Goal: Task Accomplishment & Management: Manage account settings

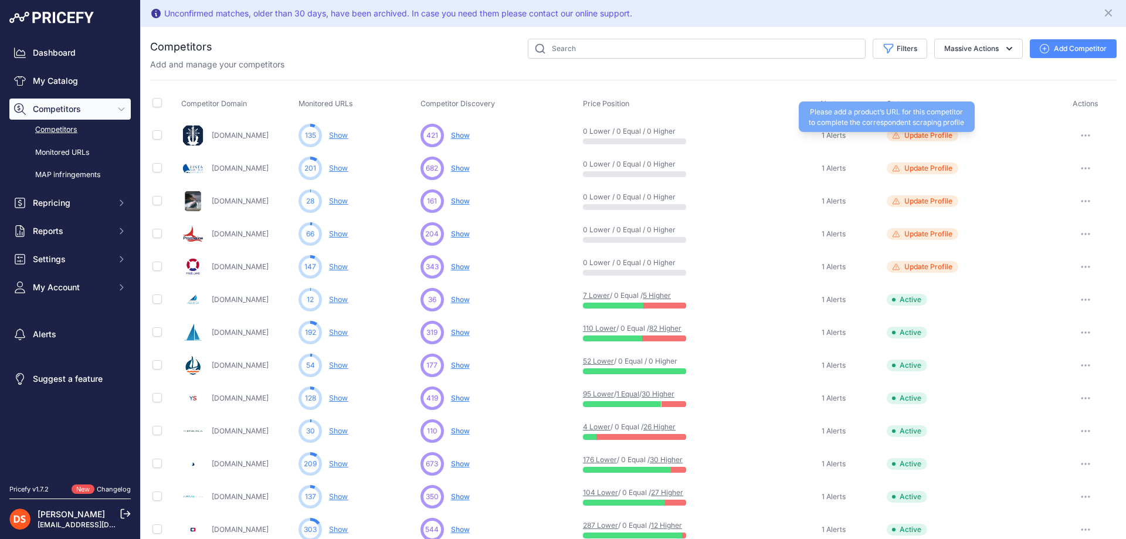
click at [915, 130] on div "Please add a product’s URL for this competitor to complete the correspondent sc…" at bounding box center [887, 116] width 176 height 30
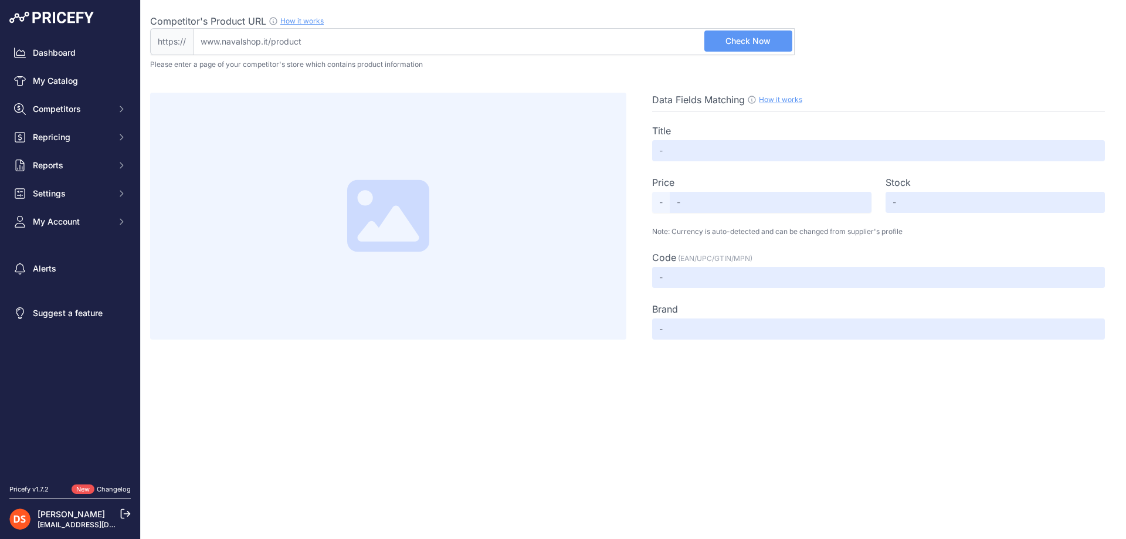
click at [396, 46] on input "Competitor's Product URL How it works In order to create your competitor's extr…" at bounding box center [494, 41] width 602 height 27
paste input "https://www.navalshop.it/anello-a-d/anello-a-d-anello-dee-d6-inox-0236364/"
type input "www.navalshop.it/anello-a-d/anello-a-d-anello-dee-d6-inox-0236364/"
click at [741, 45] on span "Check Now" at bounding box center [748, 41] width 45 height 12
type input "Anello a d anello dee d6 inox< 0236364"
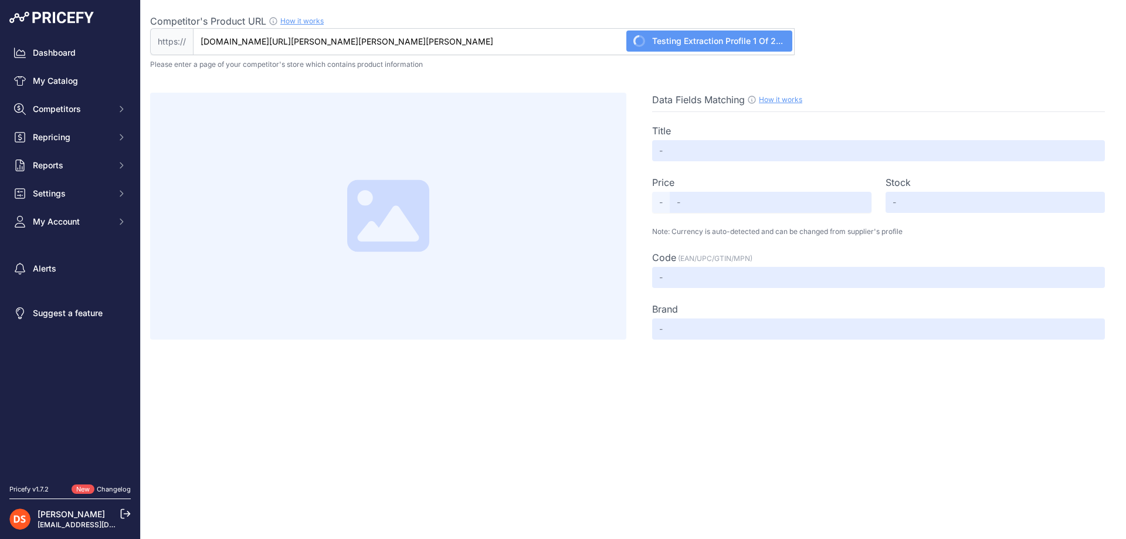
type input "1.70"
type input "Not Found"
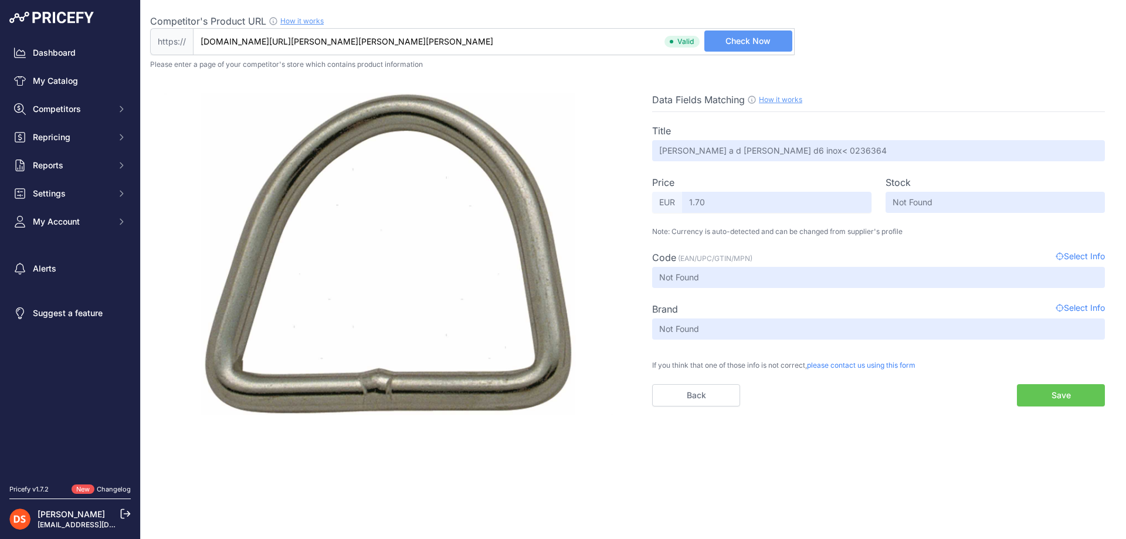
click at [1049, 390] on button "Save" at bounding box center [1061, 395] width 88 height 22
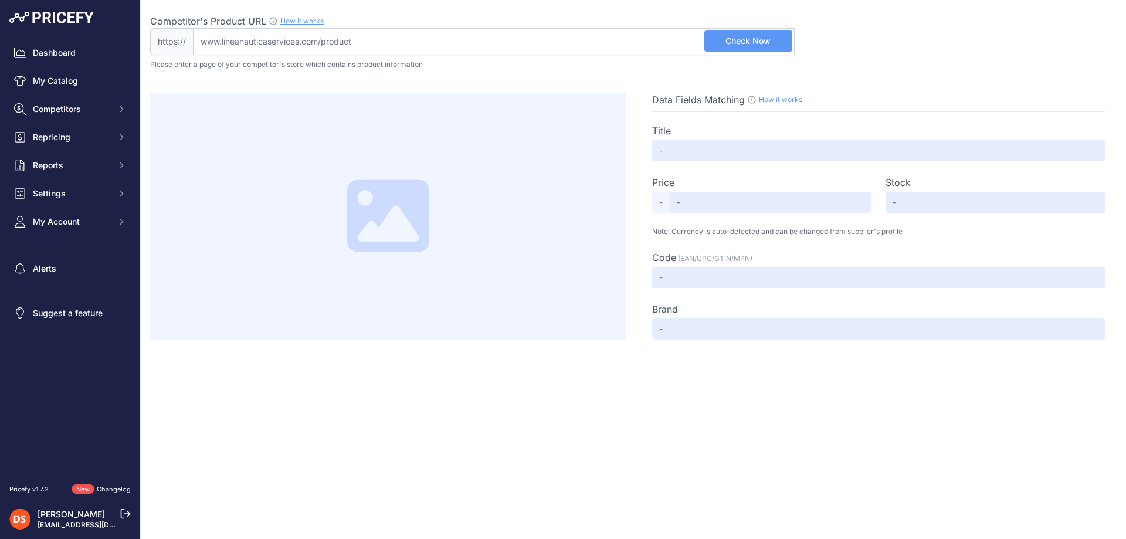
drag, startPoint x: 412, startPoint y: 36, endPoint x: 441, endPoint y: 38, distance: 28.8
click at [412, 36] on input "Competitor's Product URL How it works In order to create your competitor's extr…" at bounding box center [494, 41] width 602 height 27
paste input "[URL][DOMAIN_NAME]"
type input "[DOMAIN_NAME][URL]"
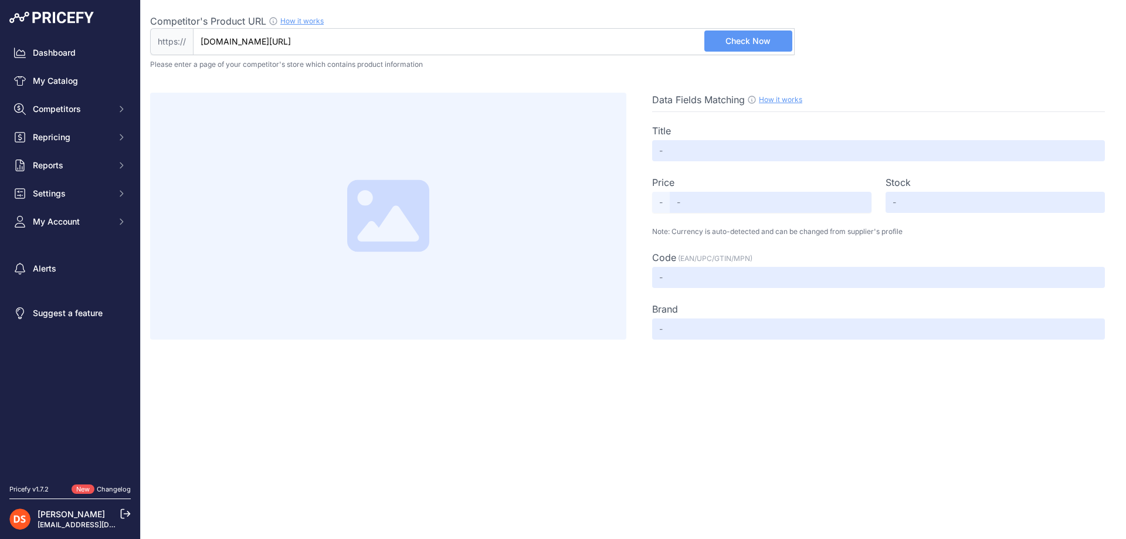
click at [723, 36] on button "Check Now" at bounding box center [748, 40] width 88 height 21
type input "COPRIMOZZO RUOTE TIMONE 700MM [PERSON_NAME]"
type input "15.30"
type input "Available"
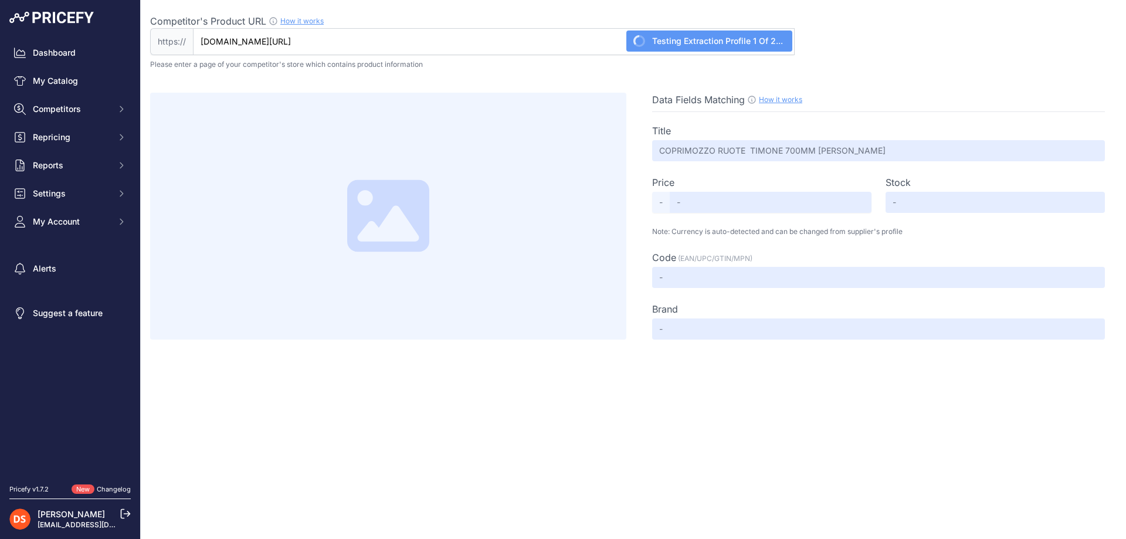
type input "8033626122797"
type input "Not Found"
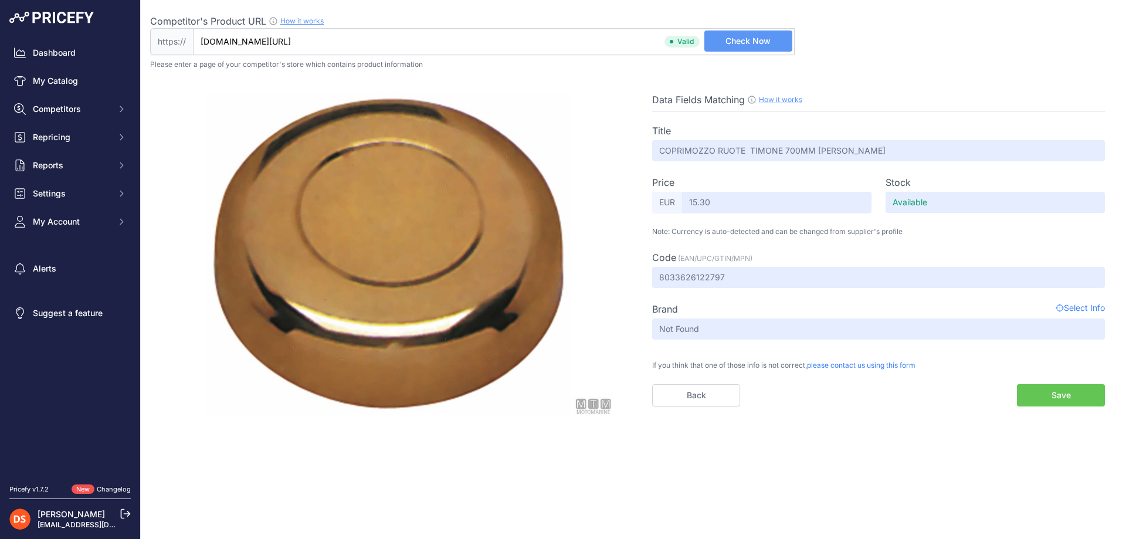
click at [1043, 396] on button "Save" at bounding box center [1061, 395] width 88 height 22
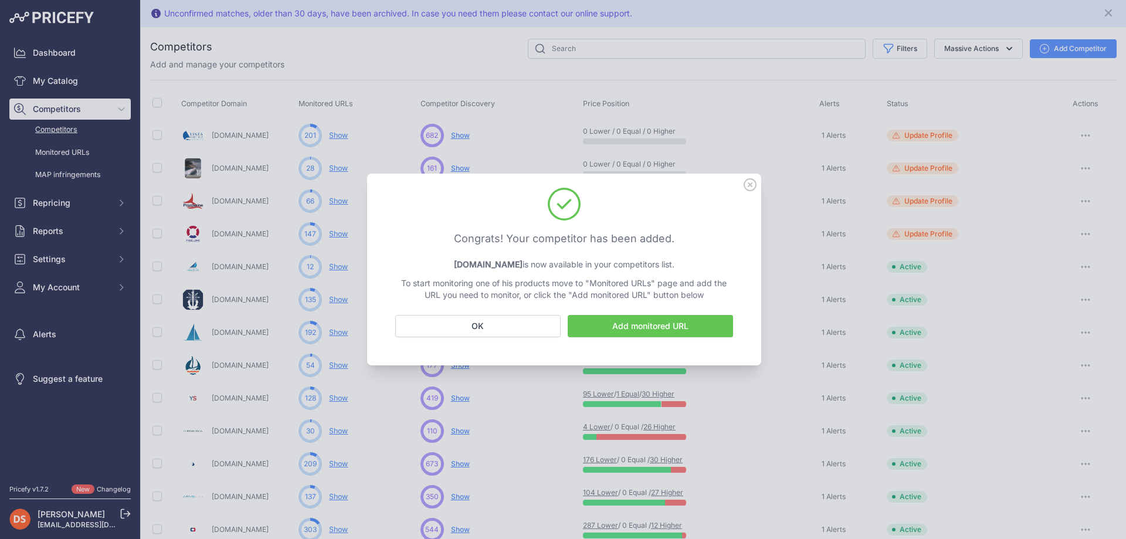
click at [607, 324] on link "Add monitored URL" at bounding box center [650, 326] width 165 height 22
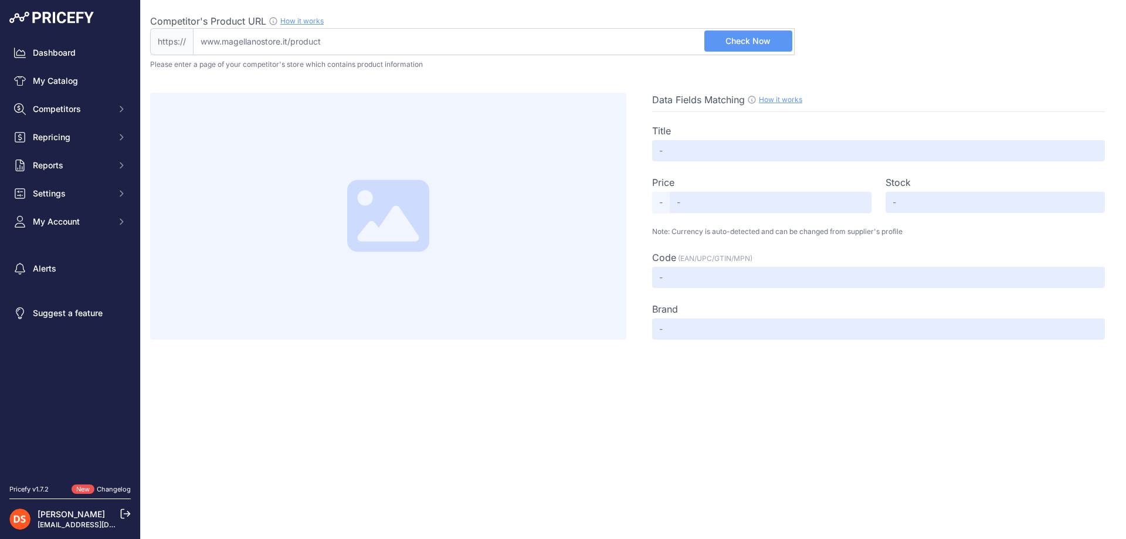
drag, startPoint x: 372, startPoint y: 33, endPoint x: 379, endPoint y: 38, distance: 8.5
click at [372, 33] on input "Competitor's Product URL How it works In order to create your competitor's extr…" at bounding box center [494, 41] width 602 height 27
paste input "[URL][DOMAIN_NAME][PERSON_NAME]"
type input "www.magellanostore.it/cfg-lana-di-vetro-mat-da-1-mq-120x83-cm-P25509.htm"
click at [756, 44] on span "Check Now" at bounding box center [748, 41] width 45 height 12
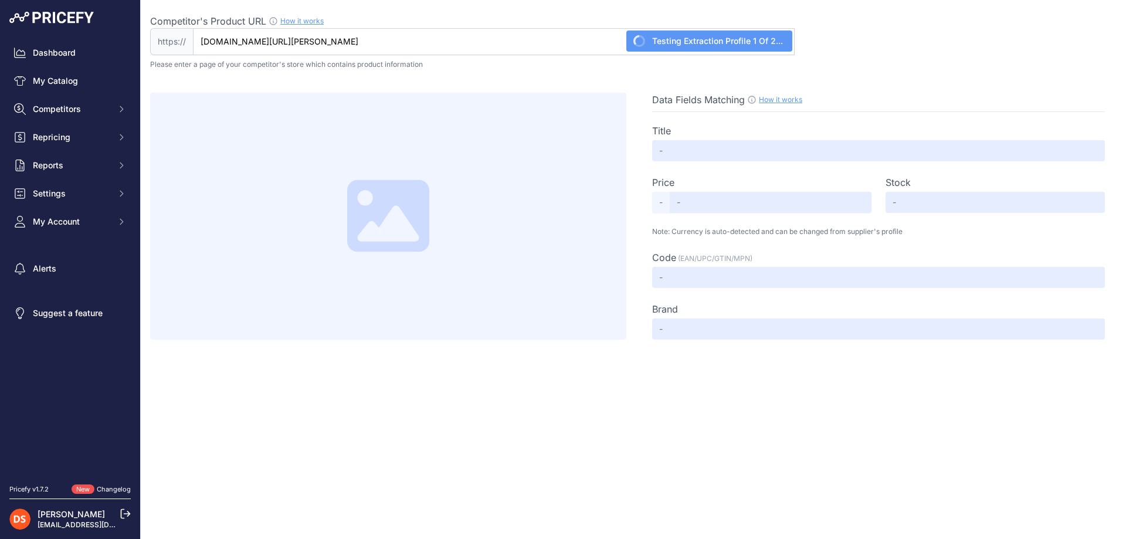
type input "Cfg Lana di vetro "mat" da 1 mq. - 120x83 cm."
type input "7.11"
type input "Not Found"
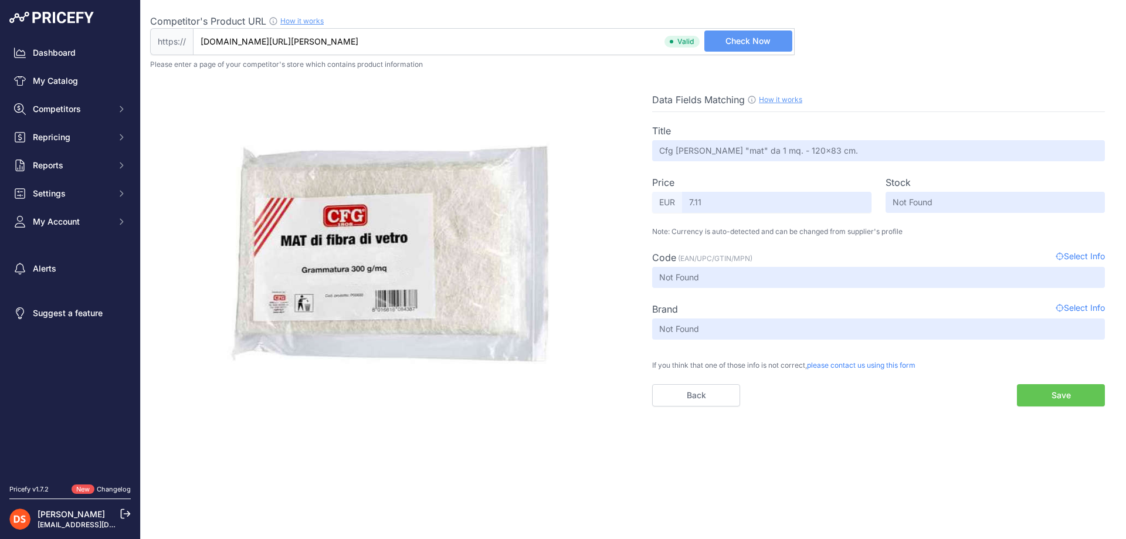
click at [1068, 397] on button "Save" at bounding box center [1061, 395] width 88 height 22
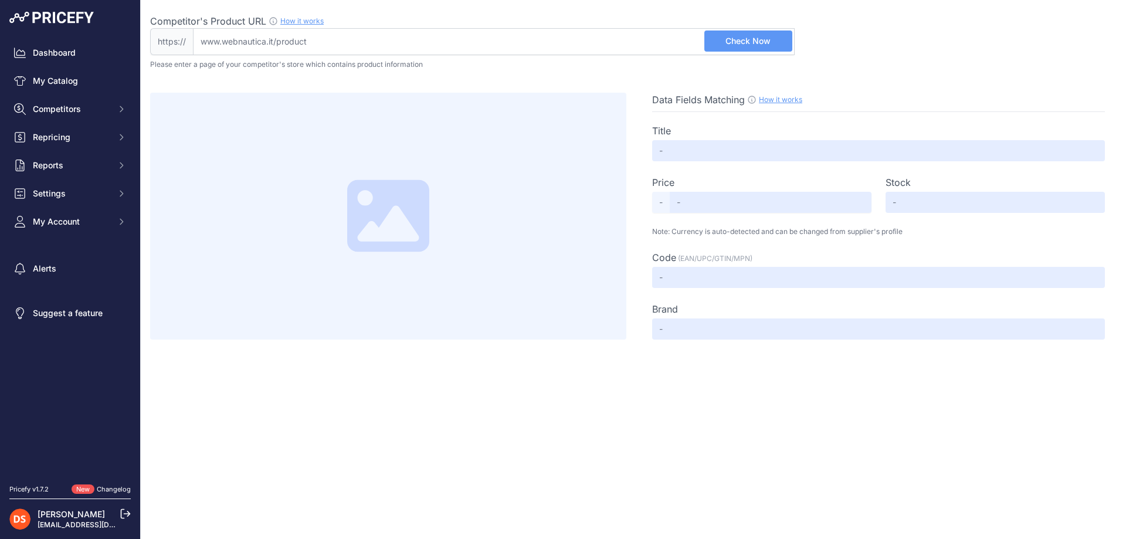
drag, startPoint x: 538, startPoint y: 38, endPoint x: 566, endPoint y: 46, distance: 28.8
click at [540, 40] on input "Competitor's Product URL How it works In order to create your competitor's extr…" at bounding box center [494, 41] width 602 height 27
paste input "[URL][DOMAIN_NAME][PERSON_NAME]"
type input "[DOMAIN_NAME][URL][PERSON_NAME]"
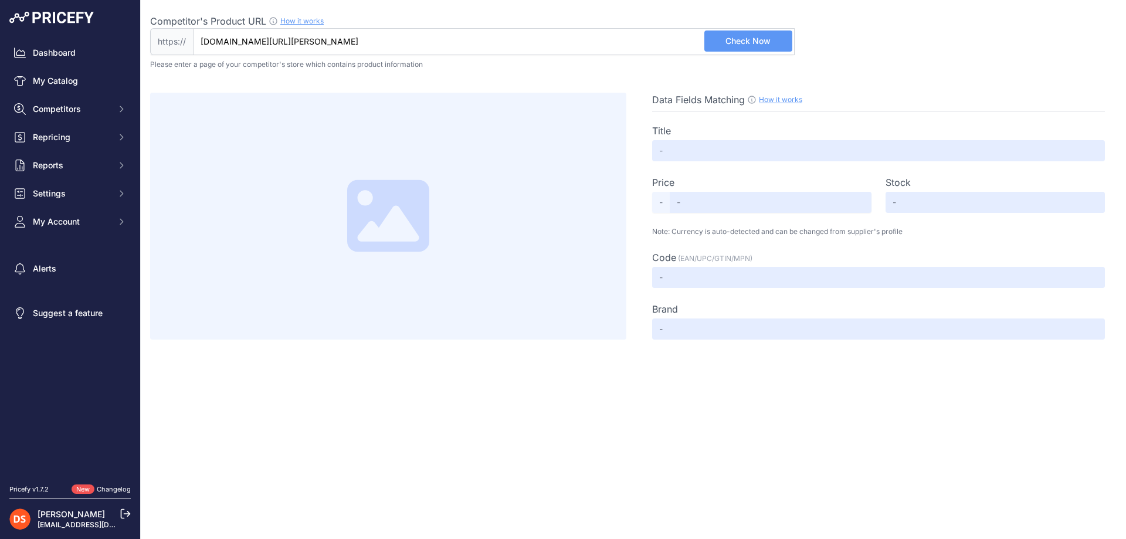
scroll to position [0, 0]
click at [734, 39] on span "Check Now" at bounding box center [748, 41] width 45 height 12
type input "Accendisigari e [PERSON_NAME] di Cortesia [3939370-INV] - 7,90 € - Barca, Vendi…"
type input "Not Found"
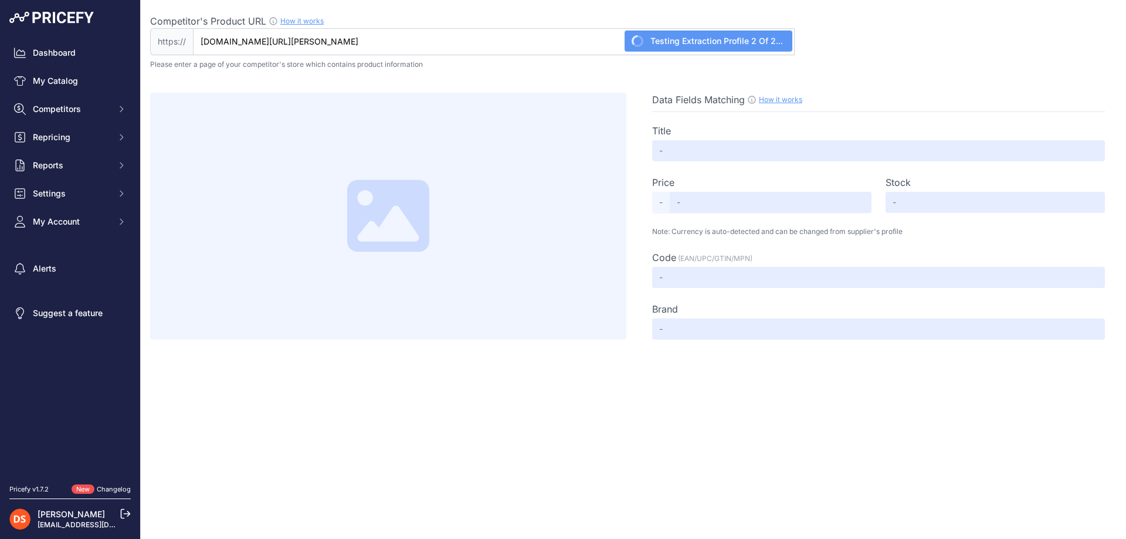
type input "Not Found"
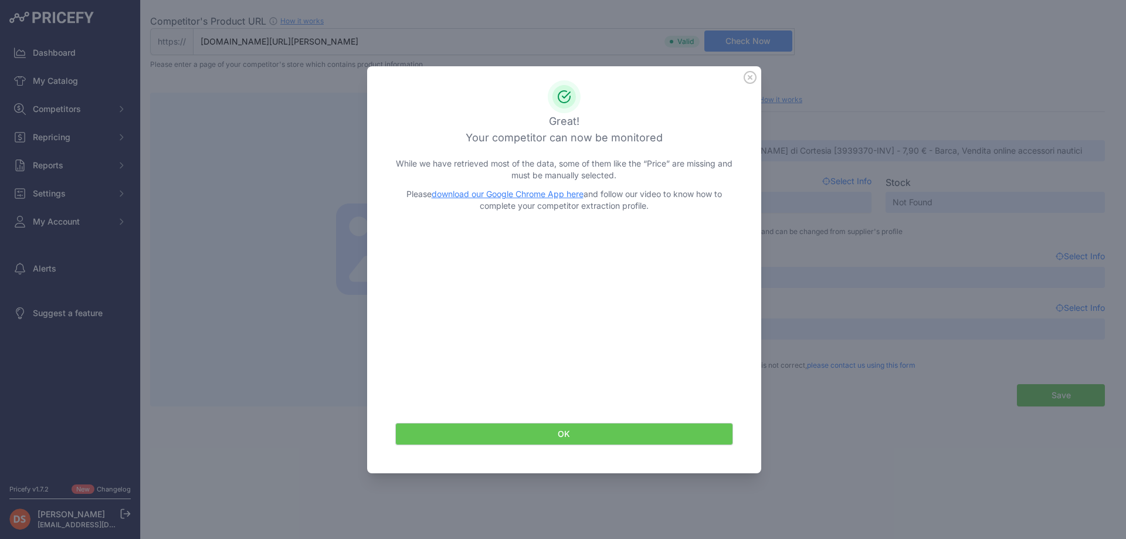
click at [561, 435] on button "OK" at bounding box center [564, 434] width 338 height 22
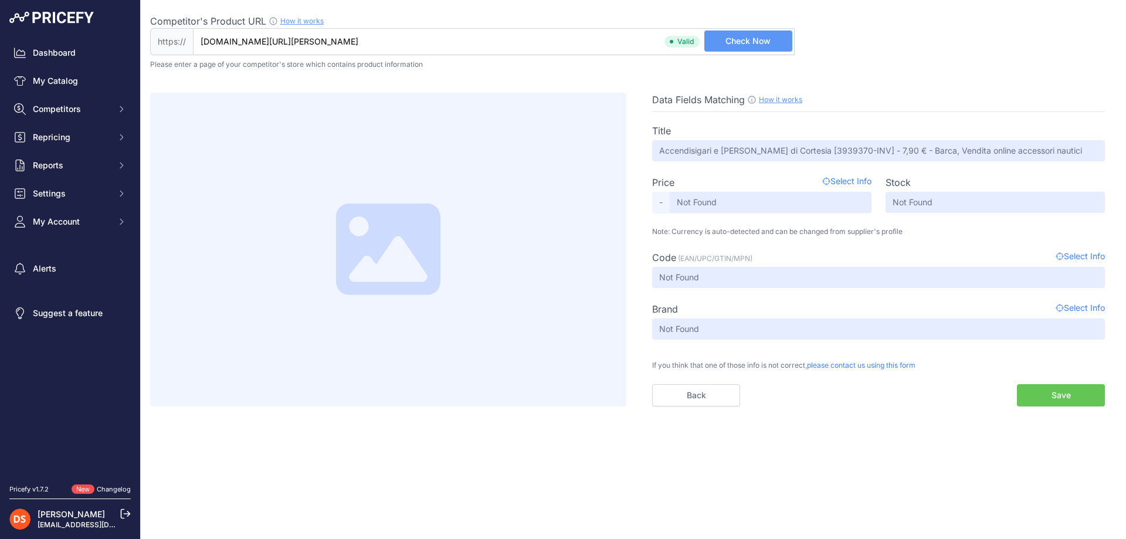
click at [511, 46] on input "[DOMAIN_NAME][URL][PERSON_NAME]" at bounding box center [494, 41] width 602 height 27
paste input "[URL][DOMAIN_NAME][PERSON_NAME][PERSON_NAME]"
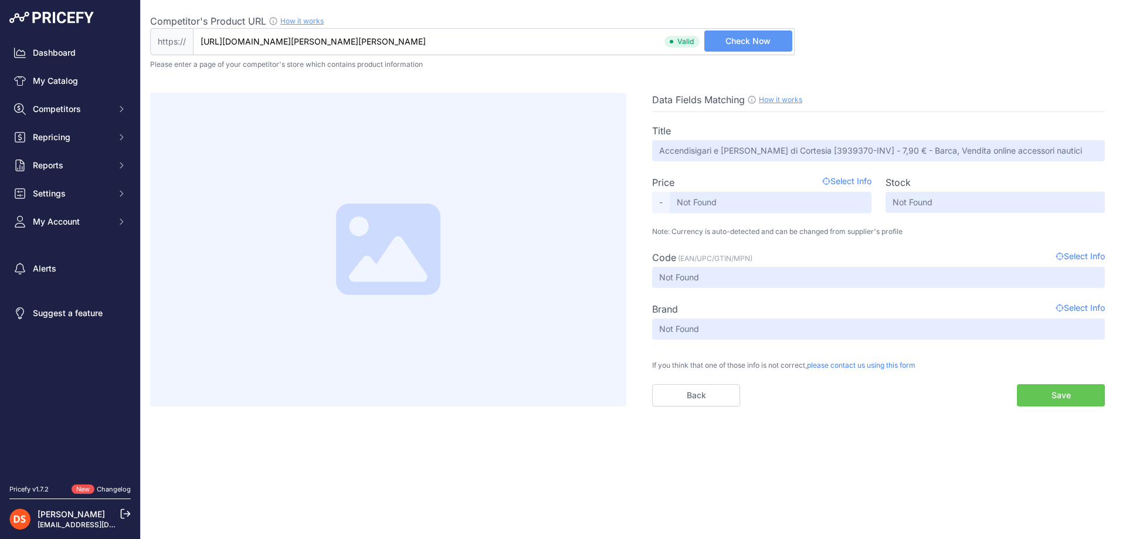
type input "[DOMAIN_NAME][URL][PERSON_NAME][PERSON_NAME]"
click at [773, 35] on button "Check Now" at bounding box center [748, 40] width 88 height 21
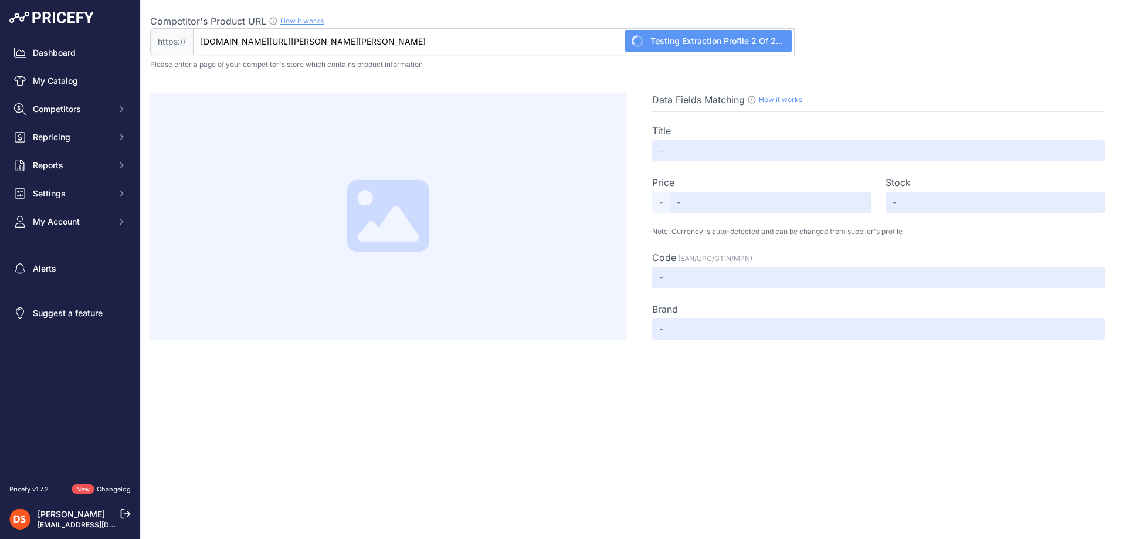
type input "Chiusura Elastica Antivibrante [PERSON_NAME] Grigia [201122] - 14,99 € - Barca,…"
type input "Not Found"
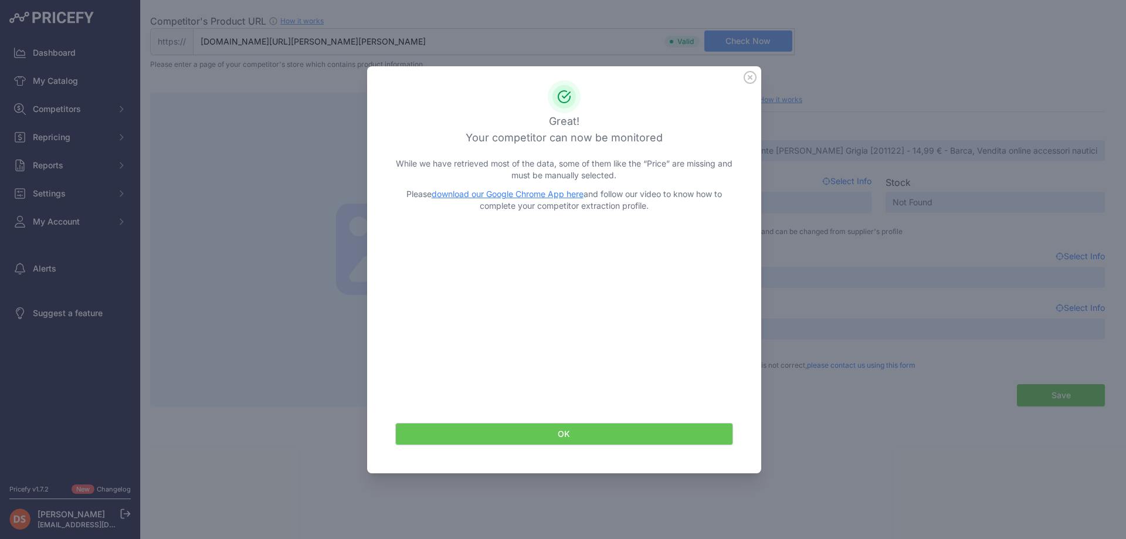
click at [588, 433] on button "OK" at bounding box center [564, 434] width 338 height 22
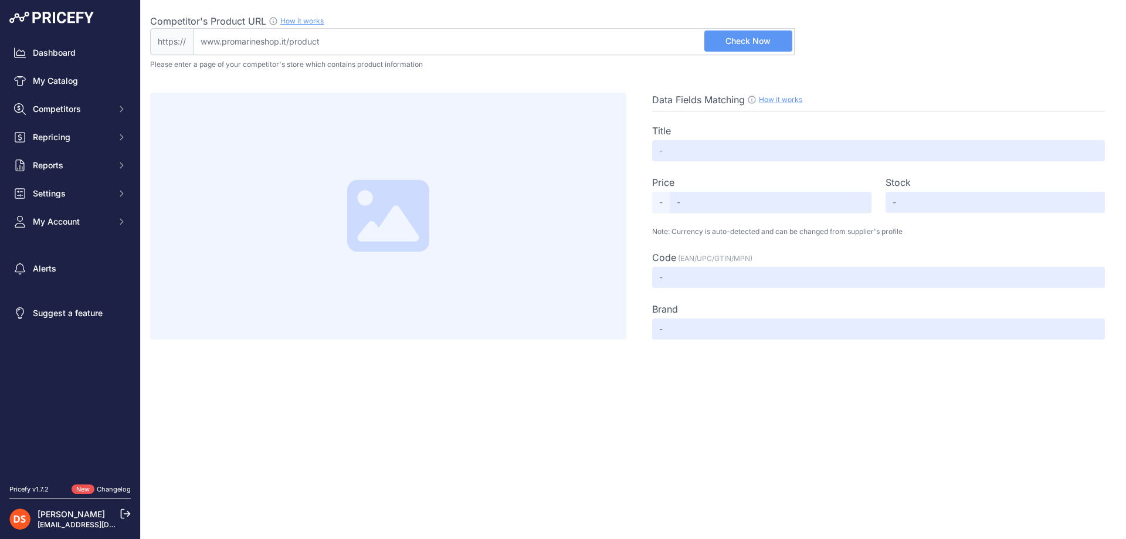
click at [376, 46] on input "Competitor's Product URL How it works In order to create your competitor's extr…" at bounding box center [494, 41] width 602 height 27
paste input "[URL][DOMAIN_NAME]"
type input "[DOMAIN_NAME][URL]"
click at [772, 42] on button "Check Now" at bounding box center [748, 40] width 88 height 21
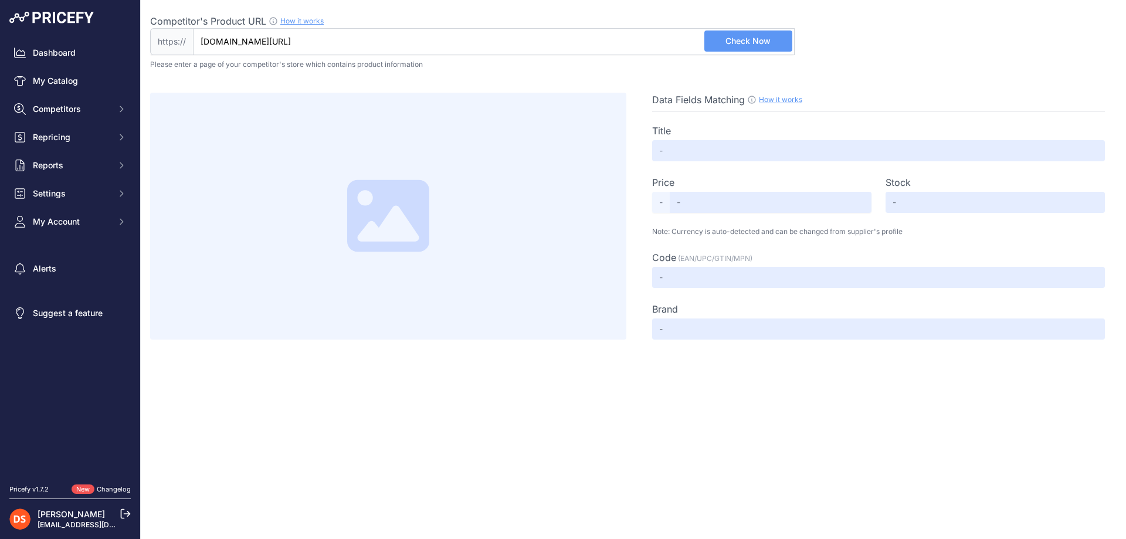
scroll to position [0, 0]
type input "Staccabatteria con Chiave 100A - PROMARINE"
type input "Not Found"
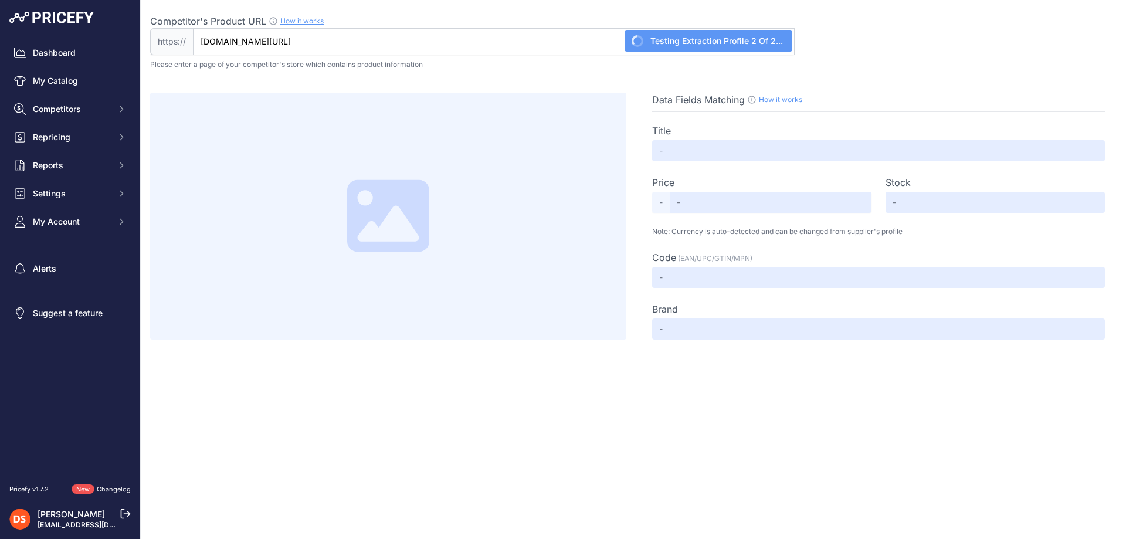
type input "Not Found"
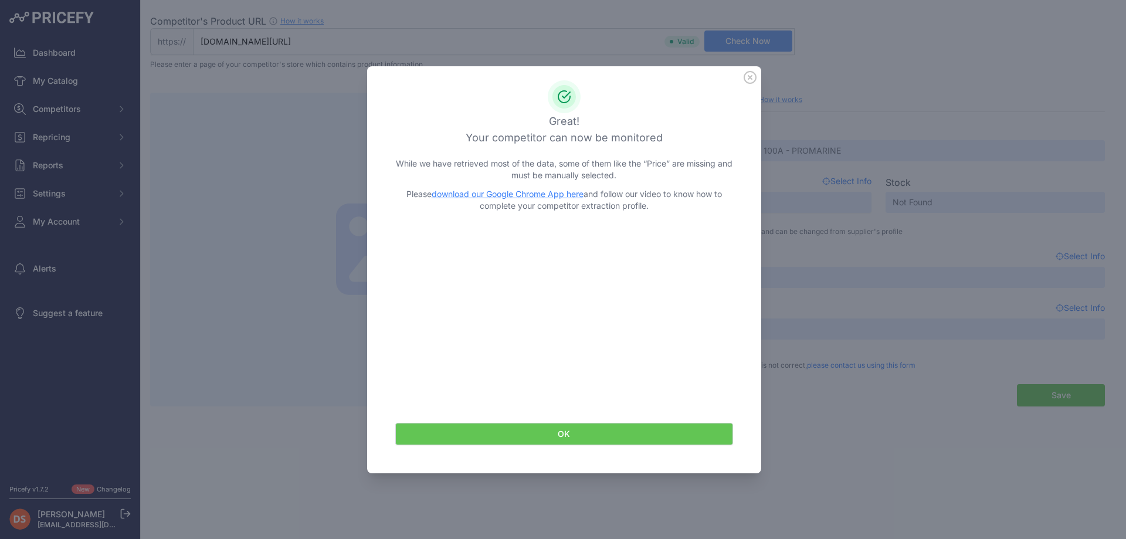
click at [596, 429] on button "OK" at bounding box center [564, 434] width 338 height 22
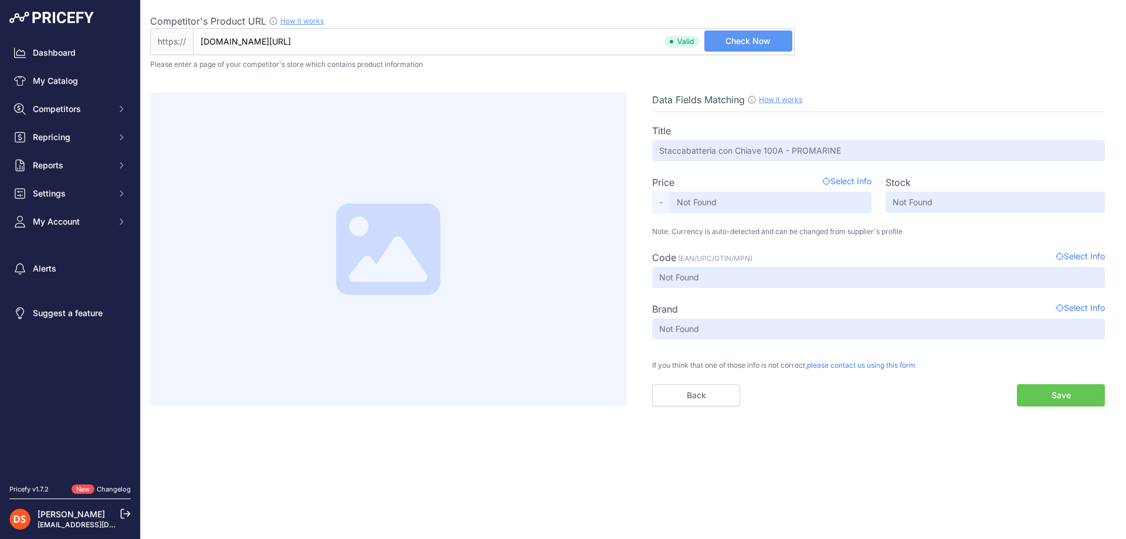
click at [1064, 402] on button "Save" at bounding box center [1061, 395] width 88 height 22
click at [1067, 397] on button "Save" at bounding box center [1061, 395] width 88 height 22
click at [543, 52] on input "[DOMAIN_NAME][URL]" at bounding box center [494, 41] width 602 height 27
click at [543, 47] on input "[DOMAIN_NAME][URL]" at bounding box center [494, 41] width 602 height 27
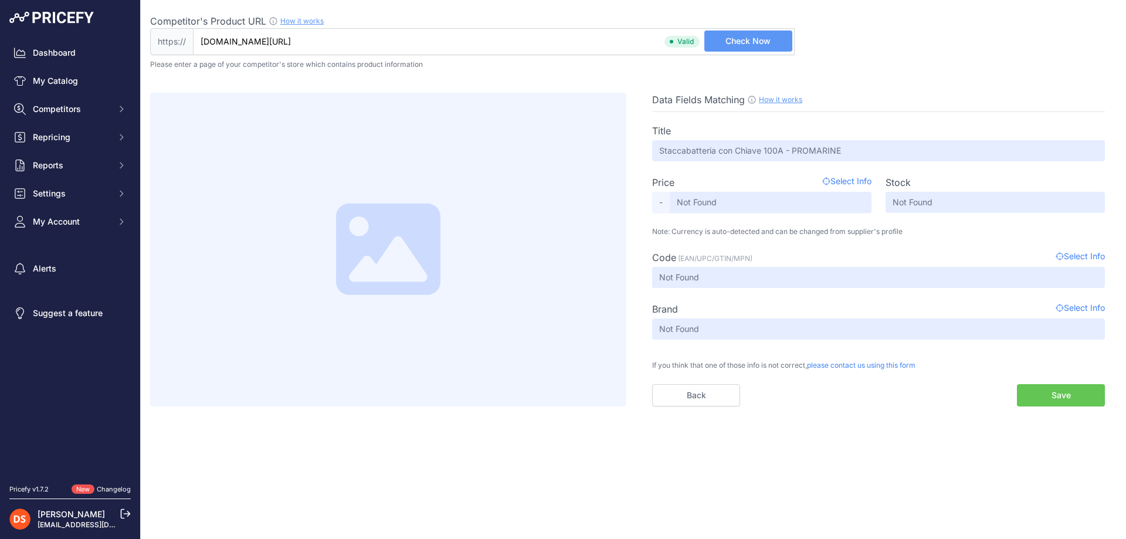
click at [543, 47] on input "[DOMAIN_NAME][URL]" at bounding box center [494, 41] width 602 height 27
paste input "[URL][DOMAIN_NAME]."
type input "[DOMAIN_NAME][URL]."
click at [787, 38] on button "Check Now" at bounding box center [748, 40] width 88 height 21
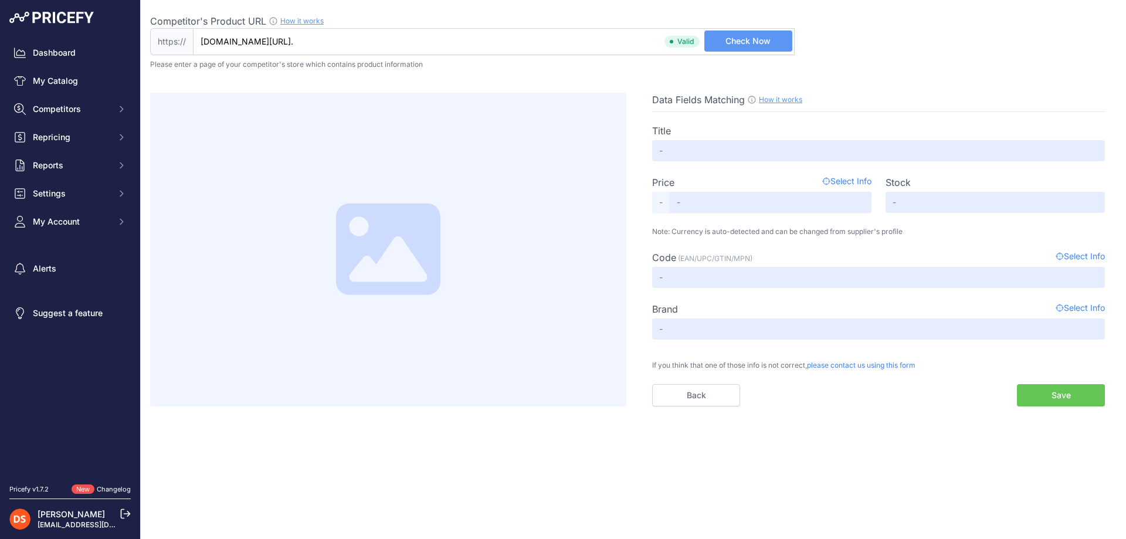
scroll to position [0, 0]
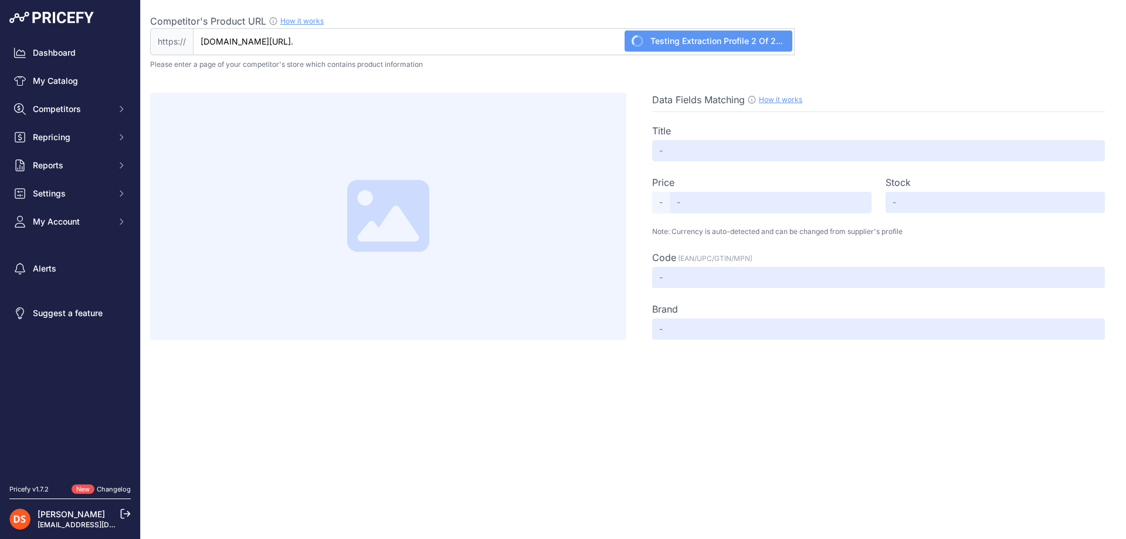
type input "Navico NSPL-500 Simrad B&G - PROMARINE"
type input "Not Found"
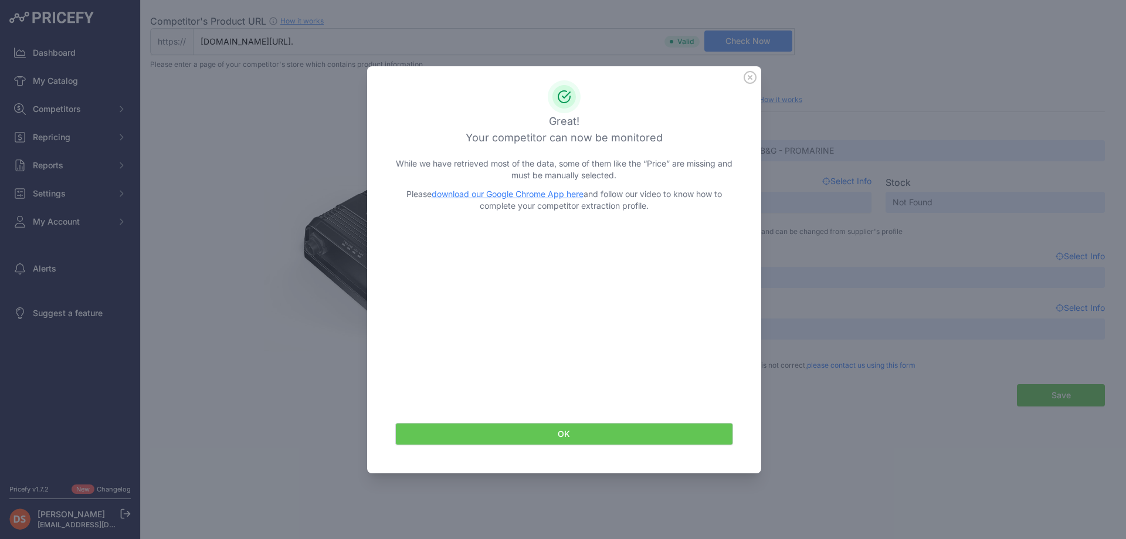
click at [587, 437] on button "OK" at bounding box center [564, 434] width 338 height 22
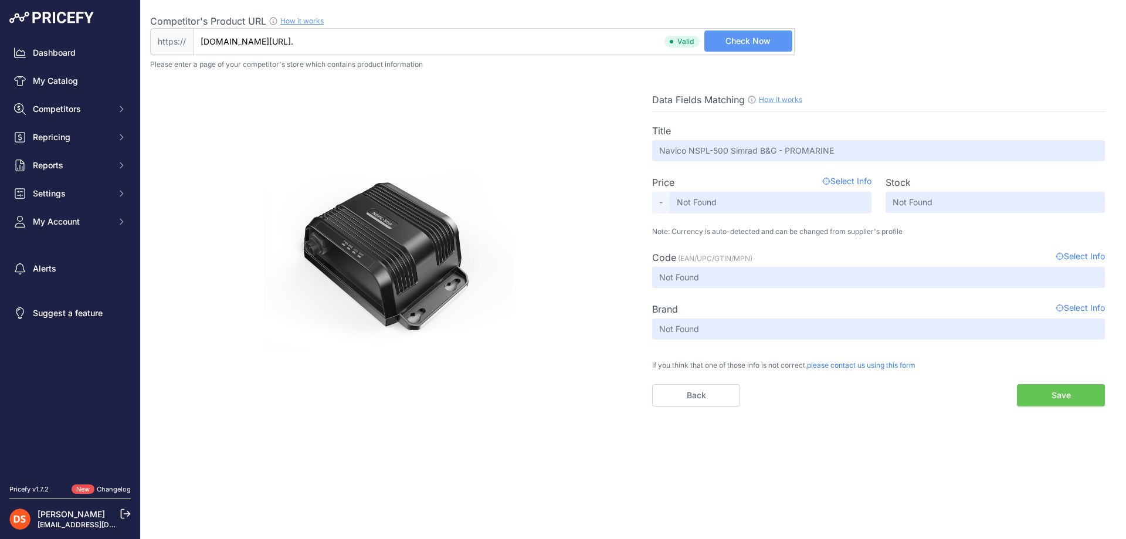
click at [1087, 402] on button "Save" at bounding box center [1061, 395] width 88 height 22
click at [1072, 395] on button "Save" at bounding box center [1061, 395] width 88 height 22
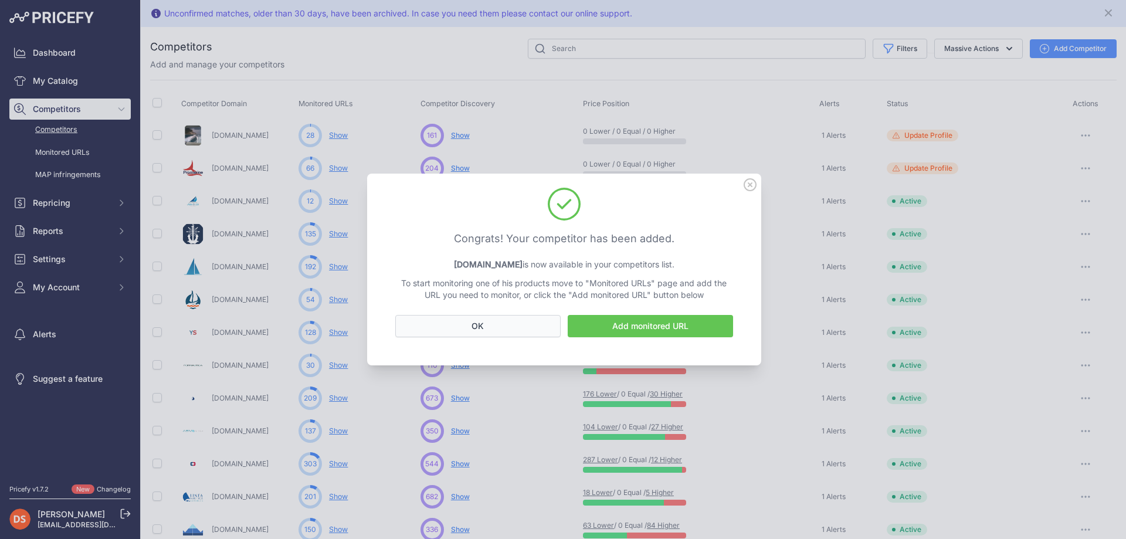
click at [483, 326] on button "OK" at bounding box center [477, 326] width 165 height 22
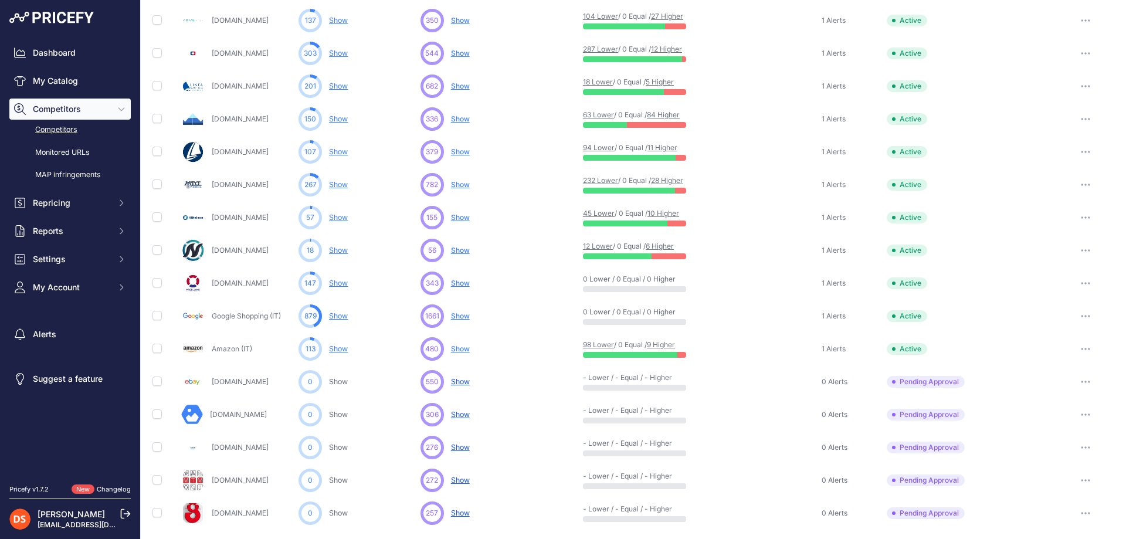
scroll to position [450, 0]
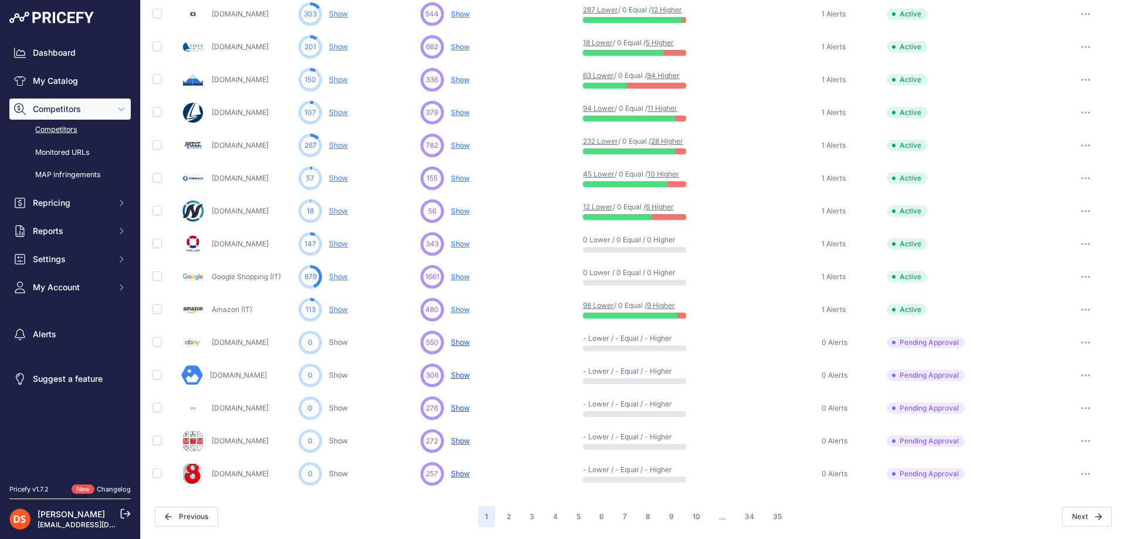
click at [1076, 338] on button "button" at bounding box center [1085, 342] width 23 height 16
click at [1039, 388] on button "Approve Competitor" at bounding box center [1066, 386] width 96 height 19
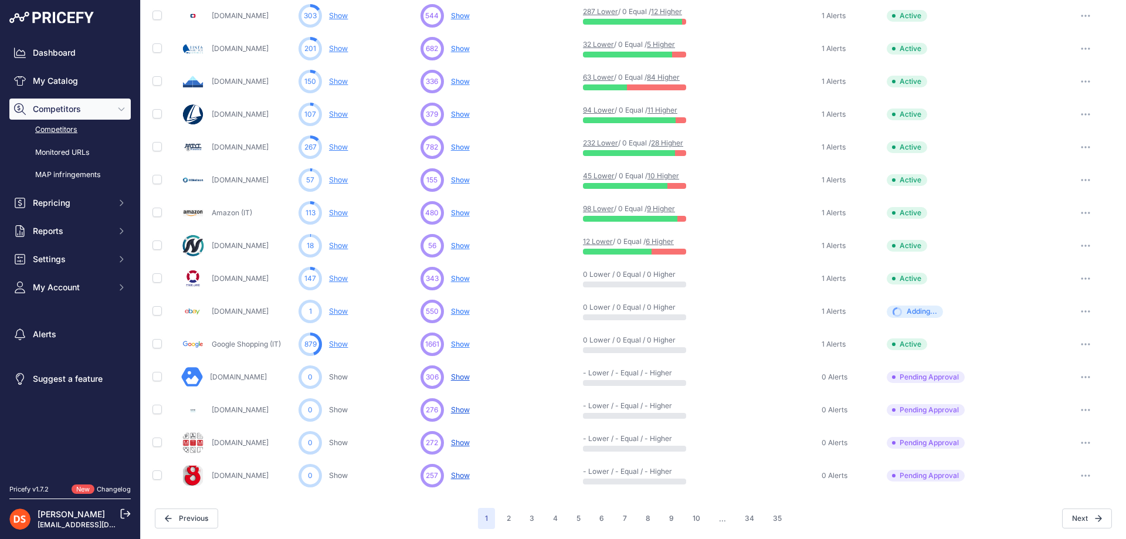
scroll to position [482, 0]
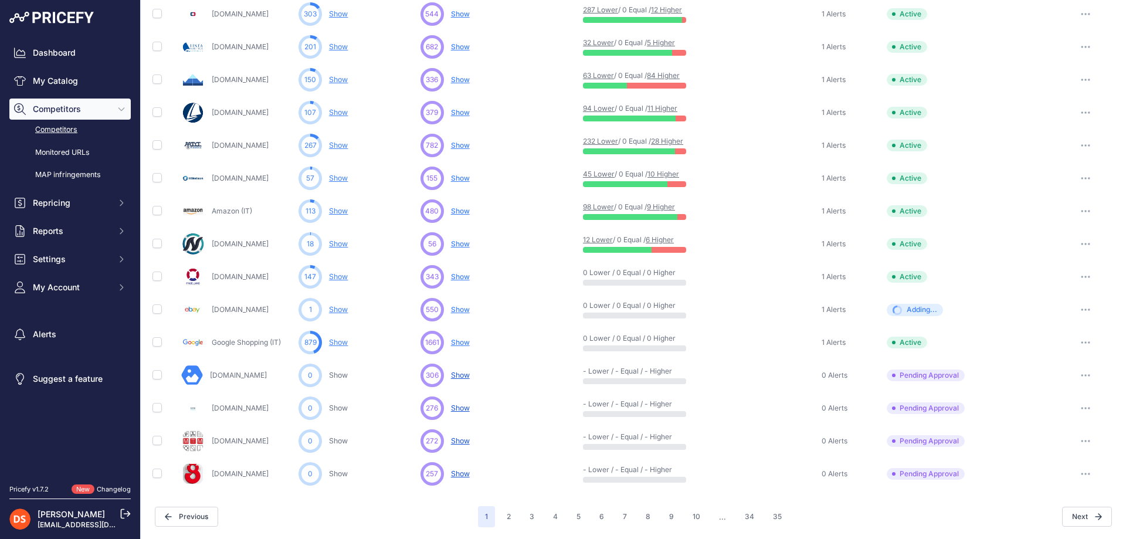
click at [1085, 375] on icon "button" at bounding box center [1085, 375] width 1 height 1
click at [1048, 415] on button "Approve Competitor" at bounding box center [1066, 418] width 96 height 19
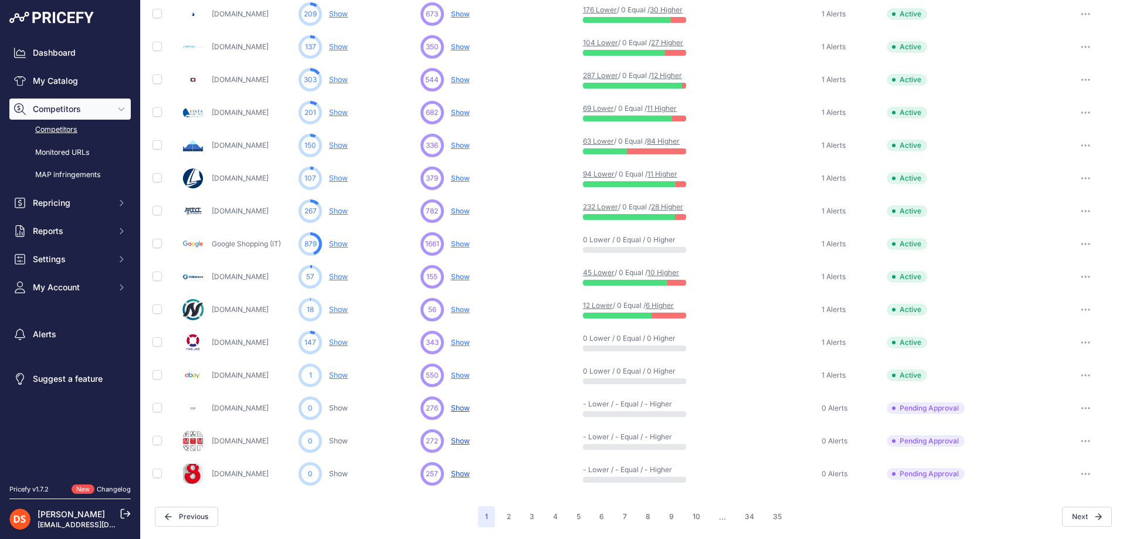
scroll to position [450, 0]
click at [1079, 405] on button "button" at bounding box center [1085, 408] width 23 height 16
click at [1048, 451] on button "Approve Competitor" at bounding box center [1066, 451] width 96 height 19
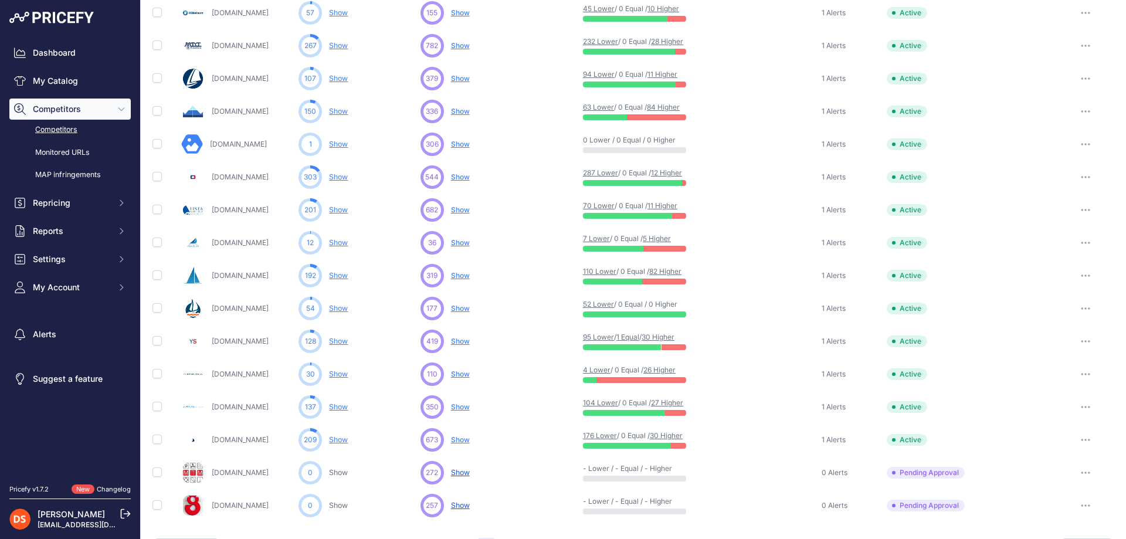
scroll to position [482, 0]
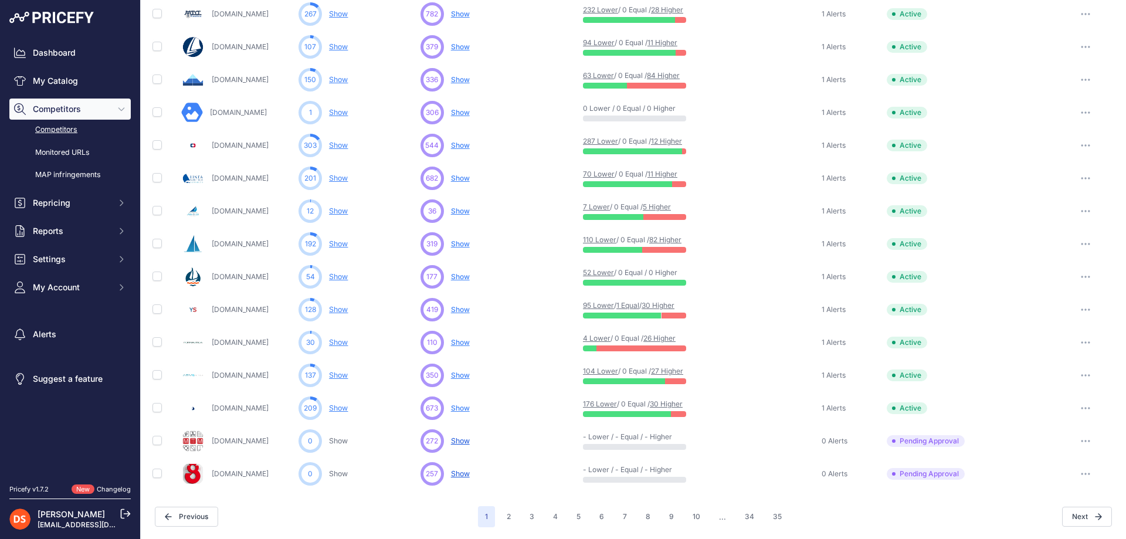
click at [1074, 443] on button "button" at bounding box center [1085, 441] width 23 height 16
click at [1042, 504] on button "Exclude Competitor" at bounding box center [1066, 503] width 96 height 19
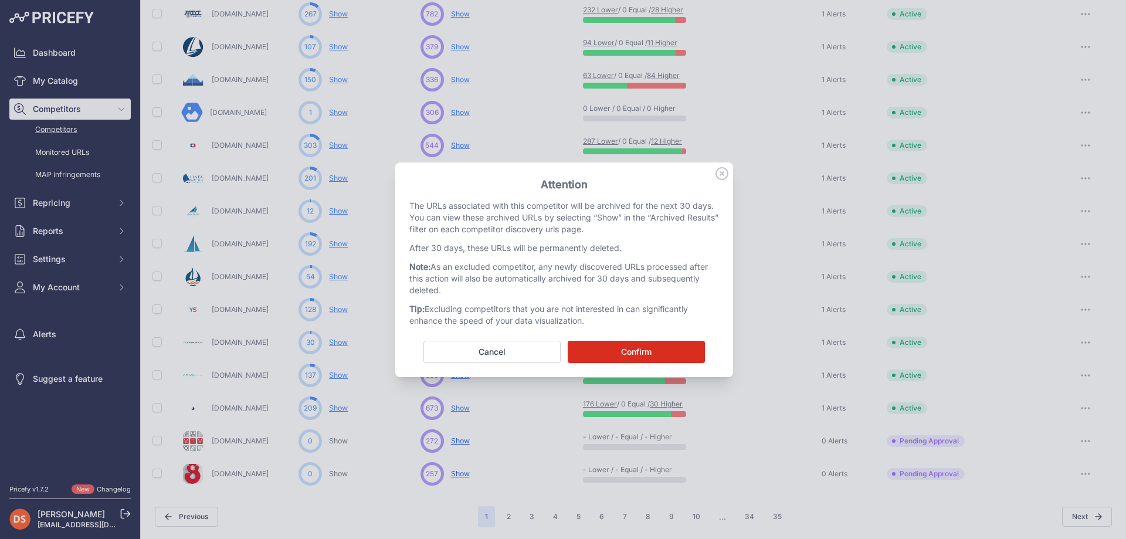
click at [649, 350] on button "Confirm" at bounding box center [636, 352] width 137 height 22
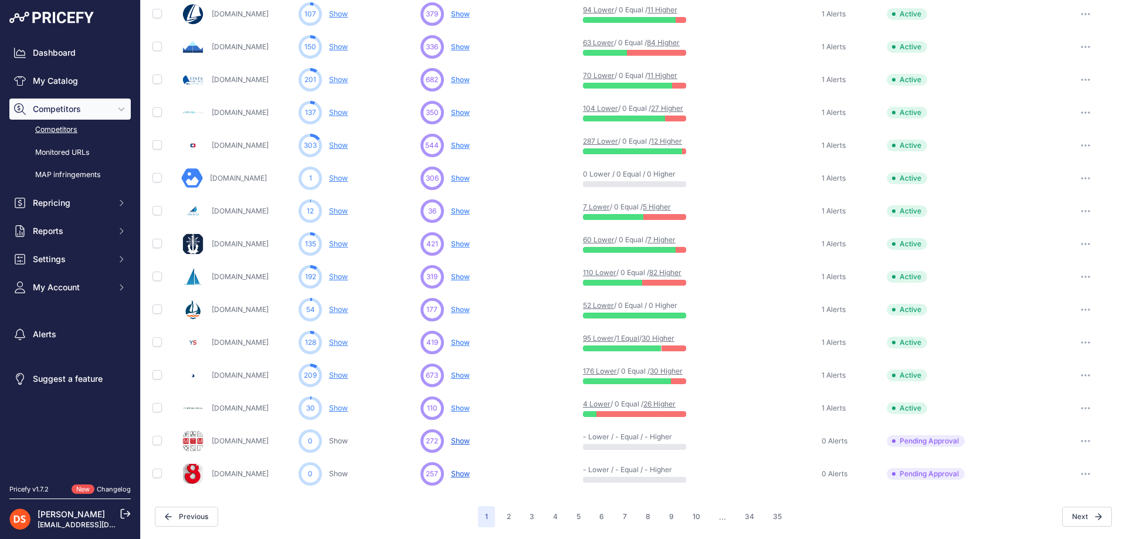
click at [1074, 473] on button "button" at bounding box center [1085, 474] width 23 height 16
click at [1044, 515] on button "Approve Competitor" at bounding box center [1066, 517] width 96 height 19
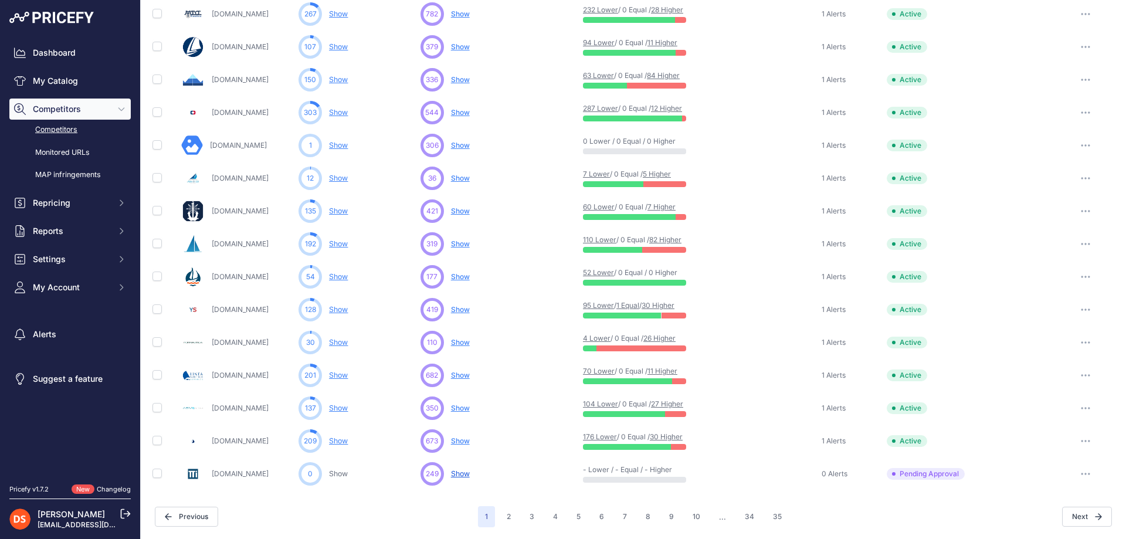
click at [1081, 473] on icon "button" at bounding box center [1085, 474] width 9 height 2
click at [1057, 514] on button "Approve Competitor" at bounding box center [1066, 517] width 96 height 19
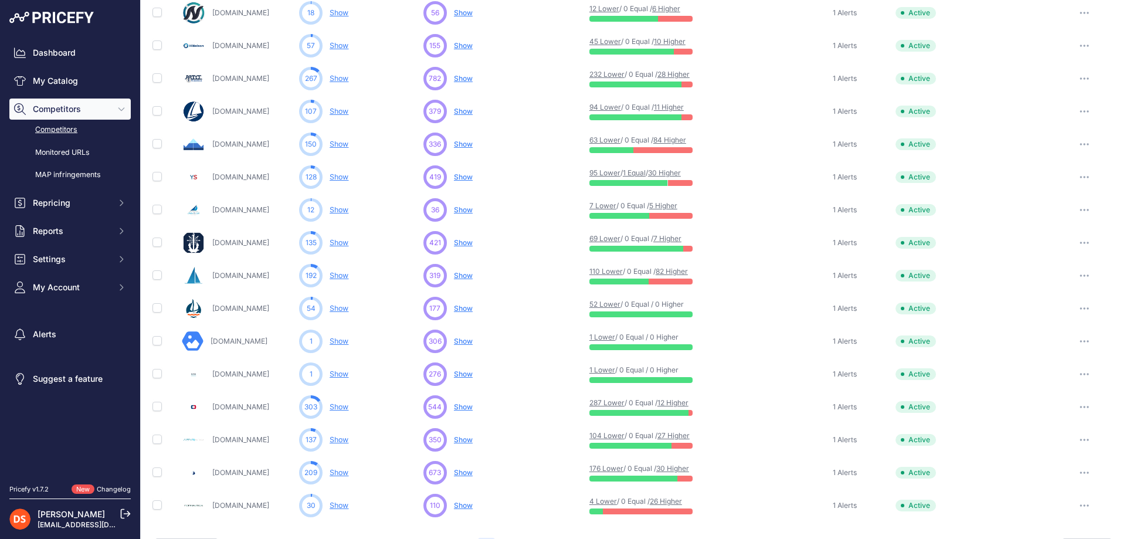
scroll to position [482, 0]
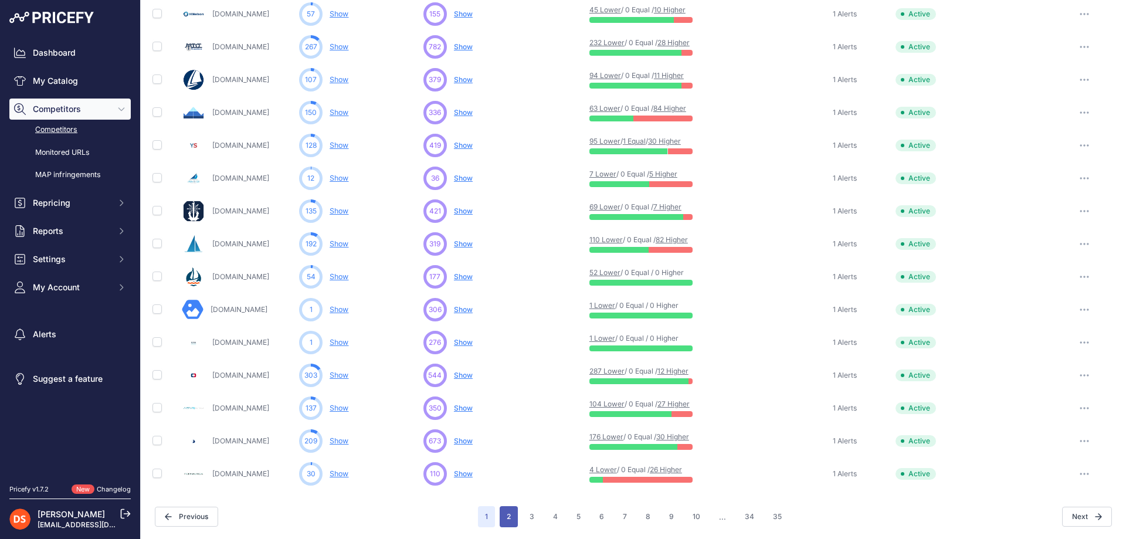
click at [508, 517] on button "2" at bounding box center [509, 516] width 18 height 21
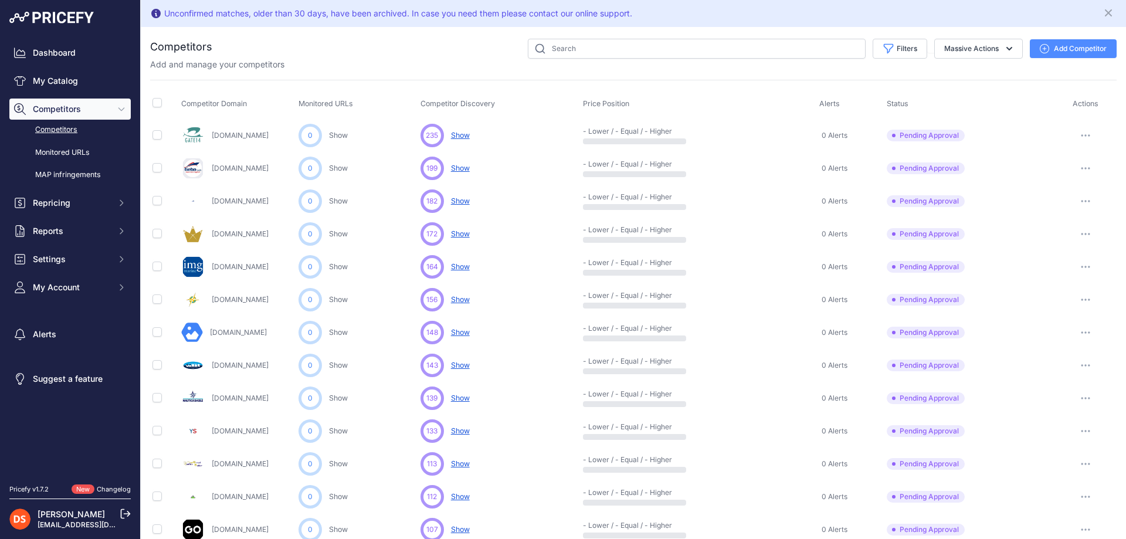
click at [50, 111] on span "Competitors" at bounding box center [71, 109] width 77 height 12
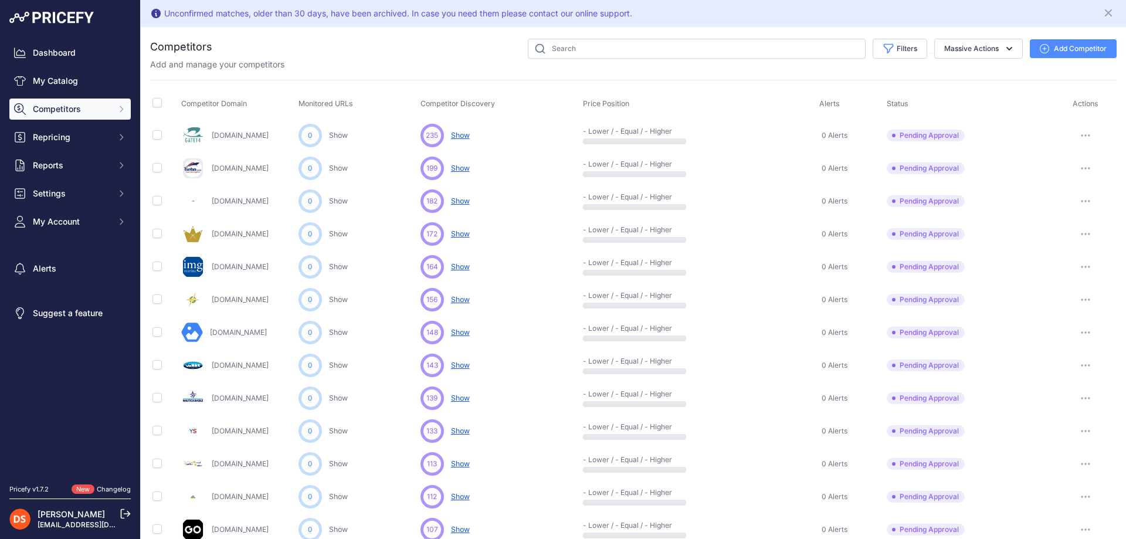
click at [60, 111] on span "Competitors" at bounding box center [71, 109] width 77 height 12
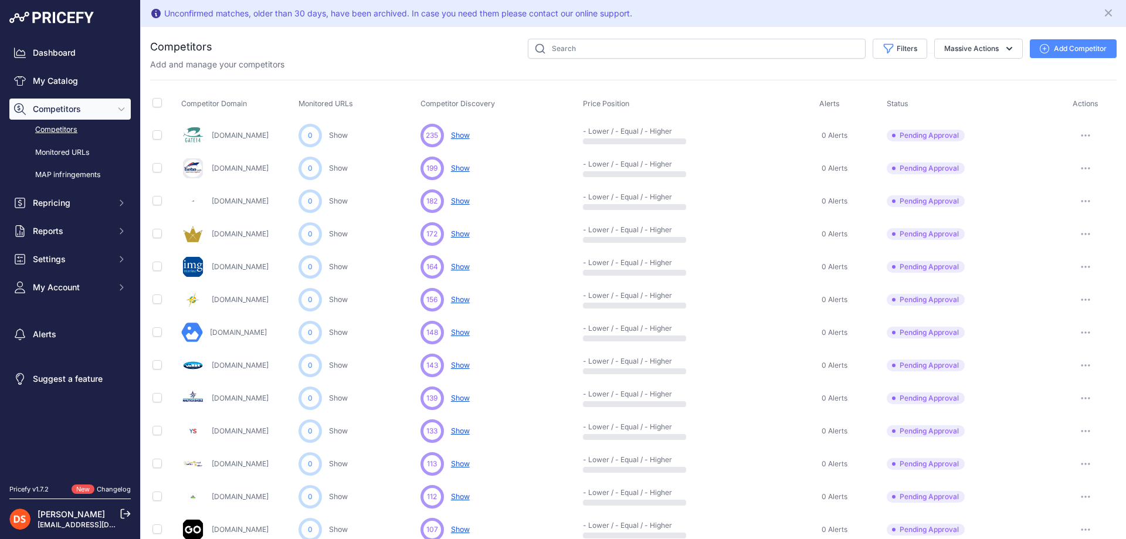
click at [53, 128] on link "Competitors" at bounding box center [69, 130] width 121 height 21
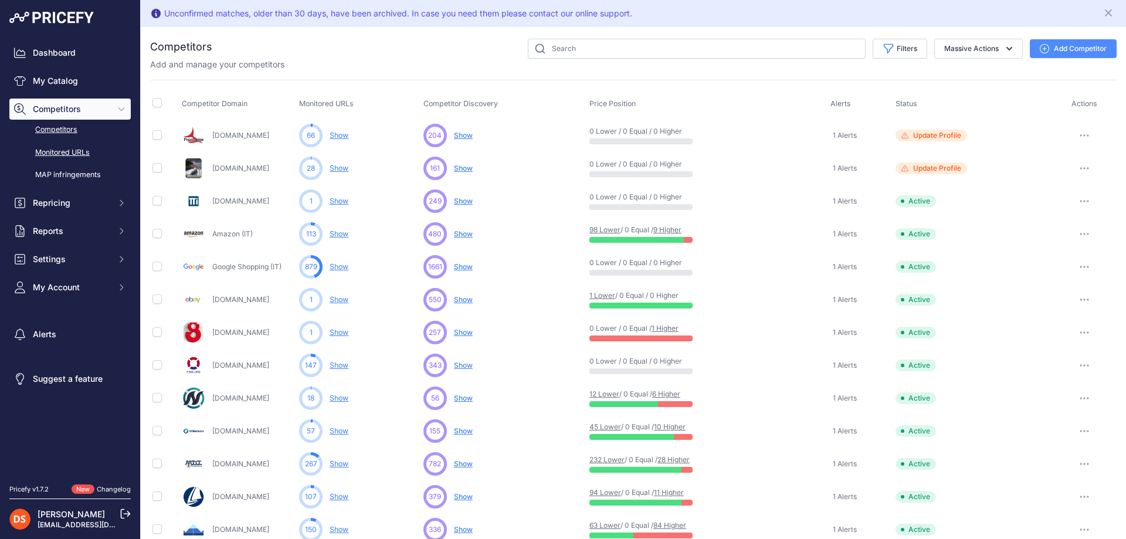
click at [53, 152] on link "Monitored URLs" at bounding box center [69, 153] width 121 height 21
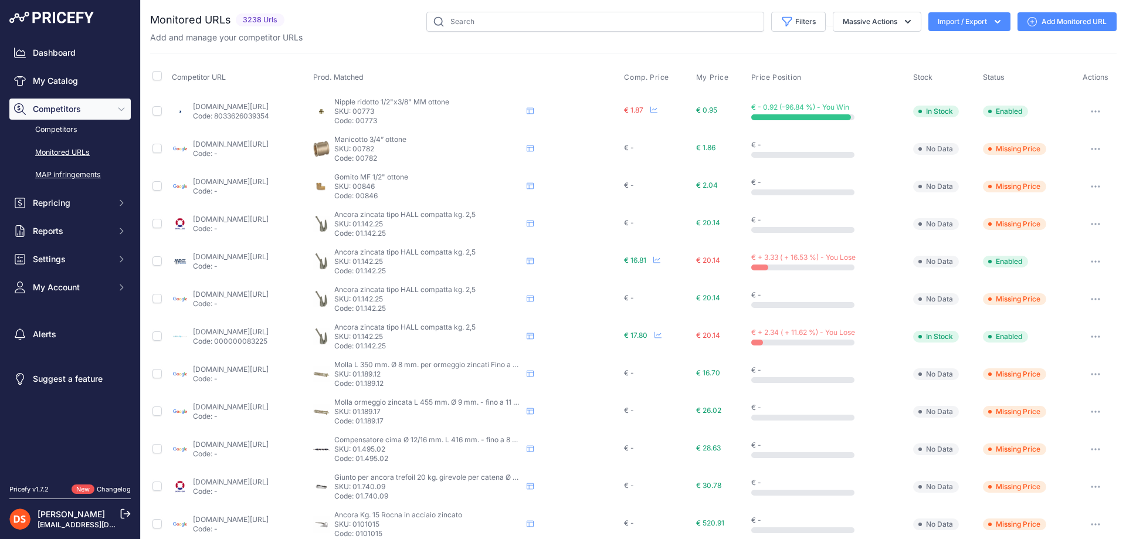
click at [44, 175] on link "MAP infringements" at bounding box center [69, 175] width 121 height 21
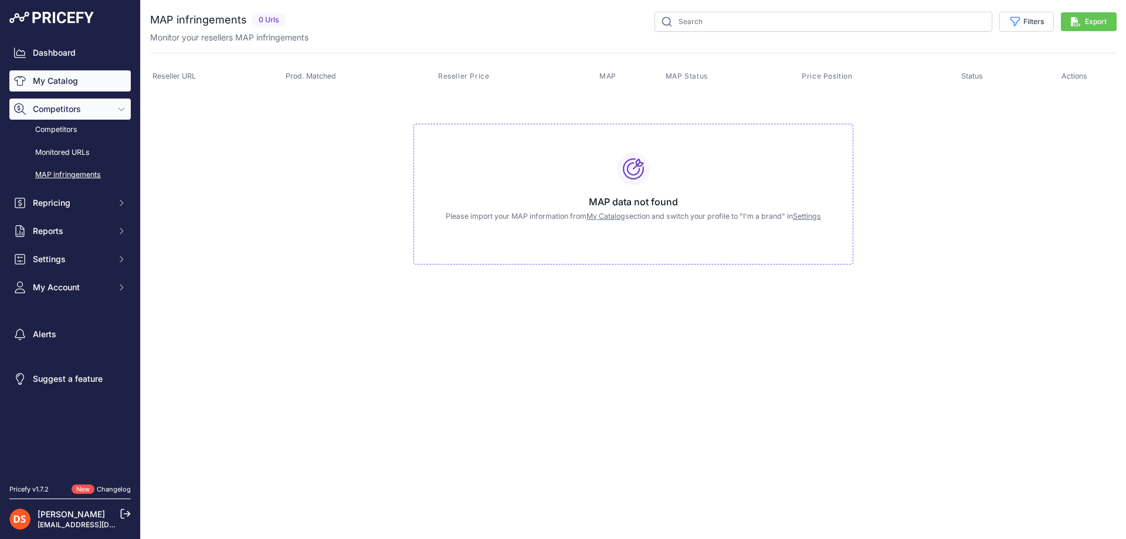
click at [54, 75] on link "My Catalog" at bounding box center [69, 80] width 121 height 21
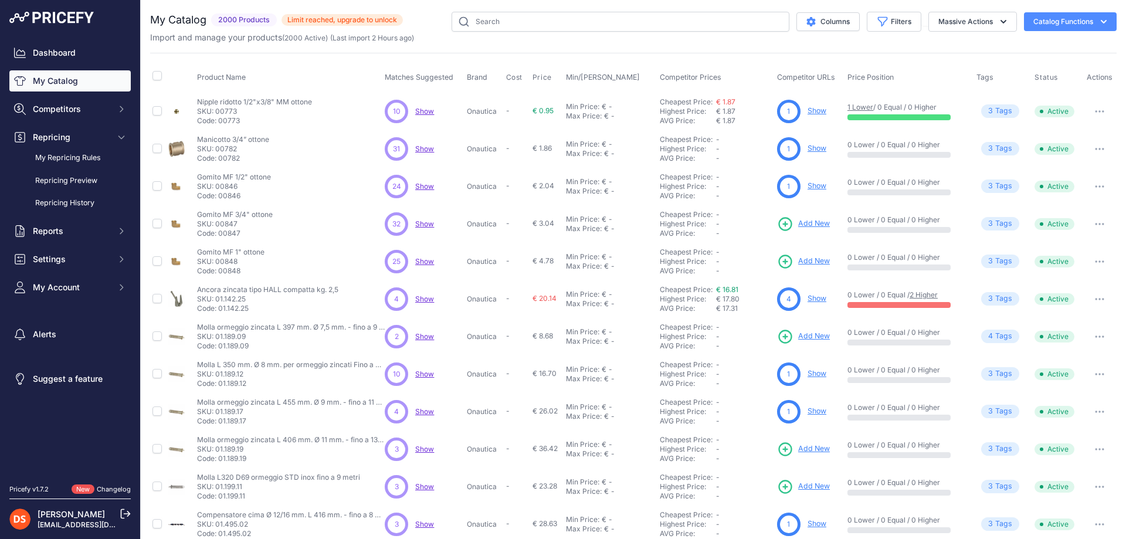
click at [62, 79] on link "My Catalog" at bounding box center [69, 80] width 121 height 21
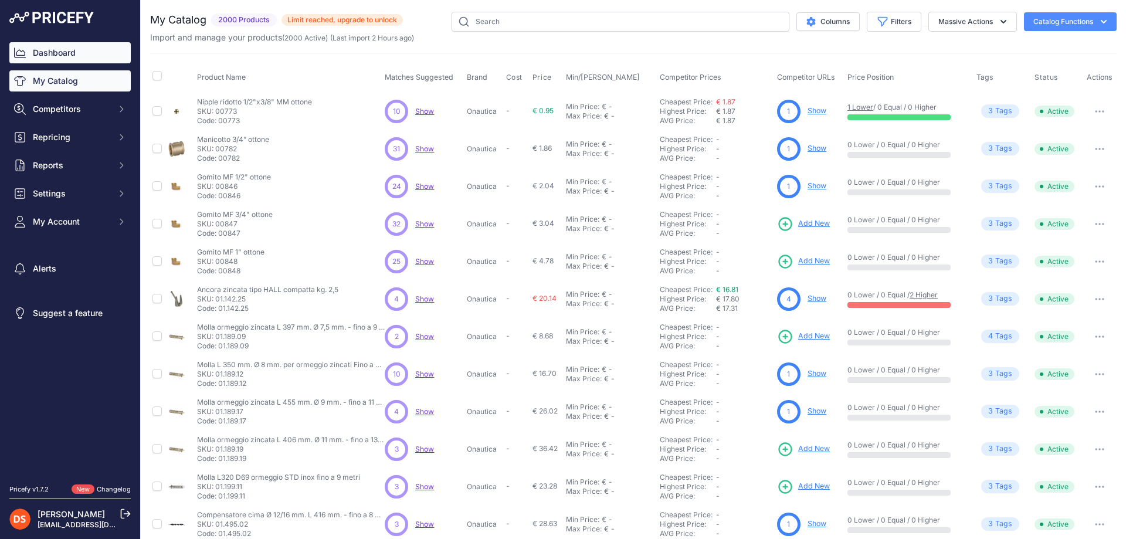
click at [50, 43] on link "Dashboard" at bounding box center [69, 52] width 121 height 21
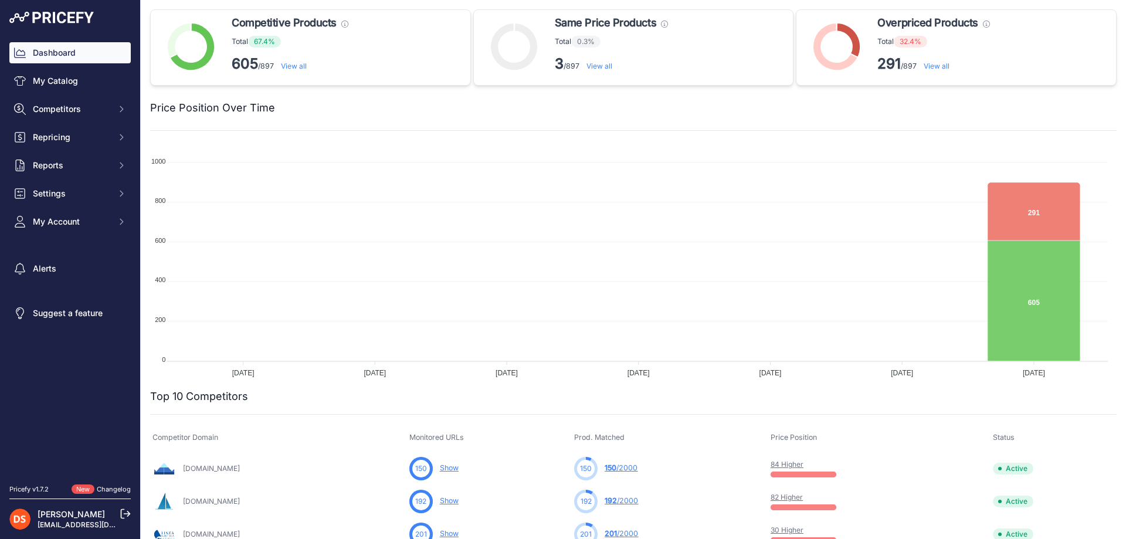
click at [933, 64] on link "View all" at bounding box center [937, 66] width 26 height 9
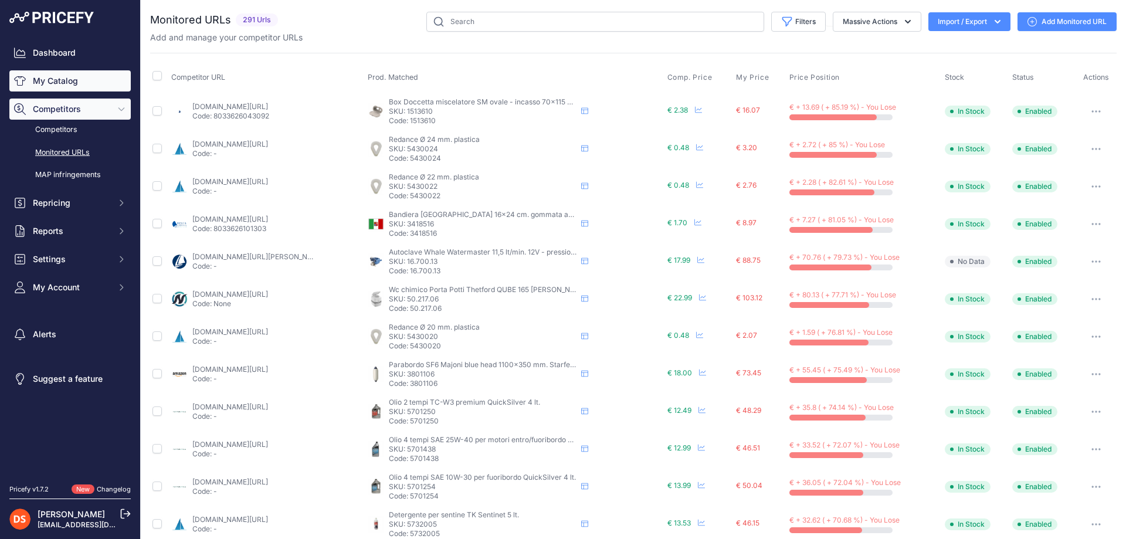
click at [48, 78] on link "My Catalog" at bounding box center [69, 80] width 121 height 21
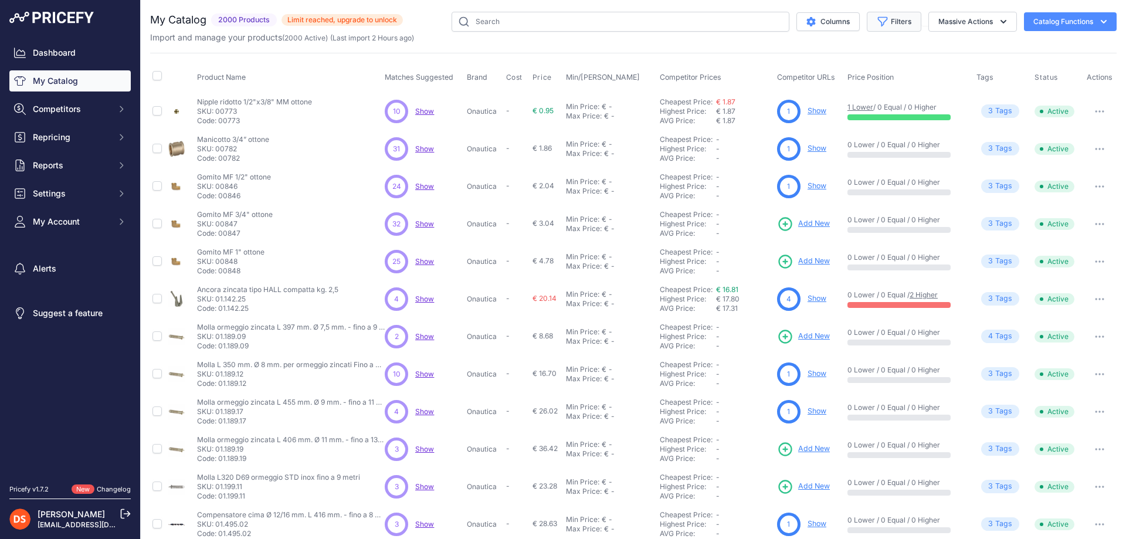
click at [879, 27] on button "Filters" at bounding box center [894, 22] width 55 height 20
click at [318, 83] on th "Product Name" at bounding box center [289, 77] width 188 height 29
click at [1089, 114] on button "button" at bounding box center [1099, 111] width 23 height 16
drag, startPoint x: 330, startPoint y: 110, endPoint x: 345, endPoint y: 111, distance: 15.4
drag, startPoint x: 426, startPoint y: 148, endPoint x: 429, endPoint y: 165, distance: 16.8
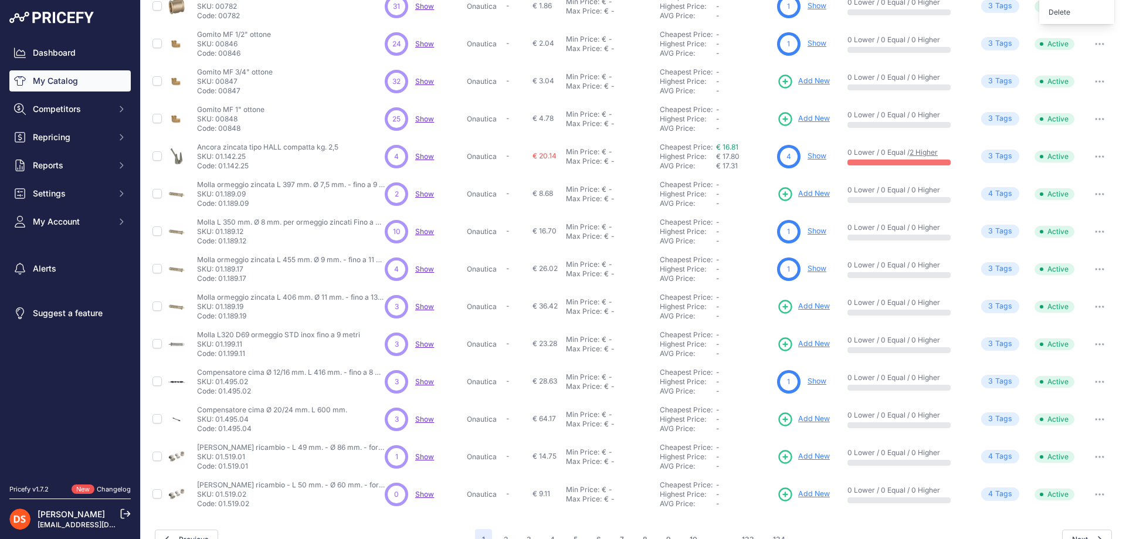
scroll to position [165, 0]
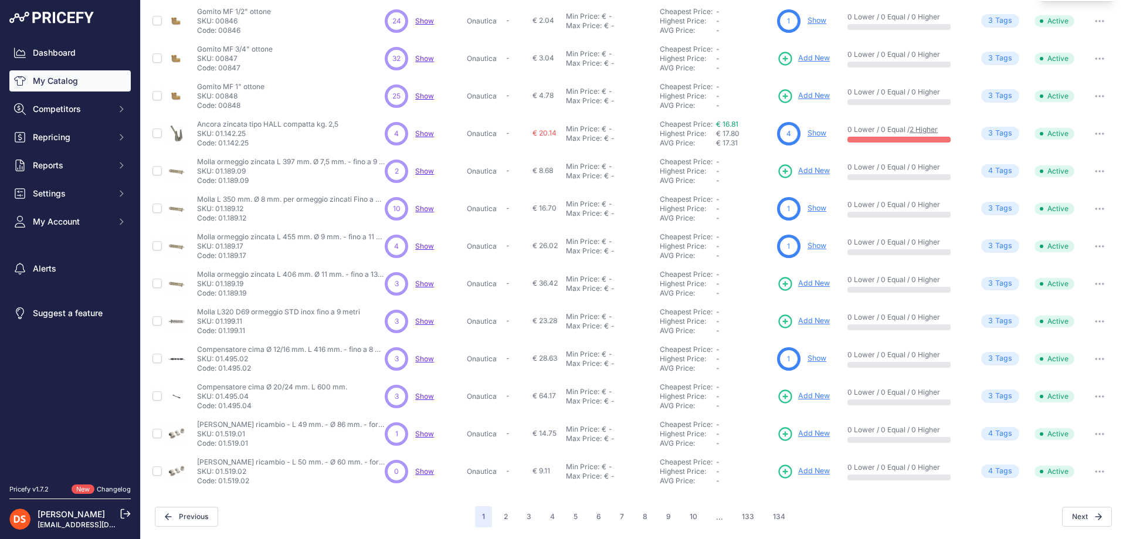
drag, startPoint x: 421, startPoint y: 470, endPoint x: 424, endPoint y: 465, distance: 6.3
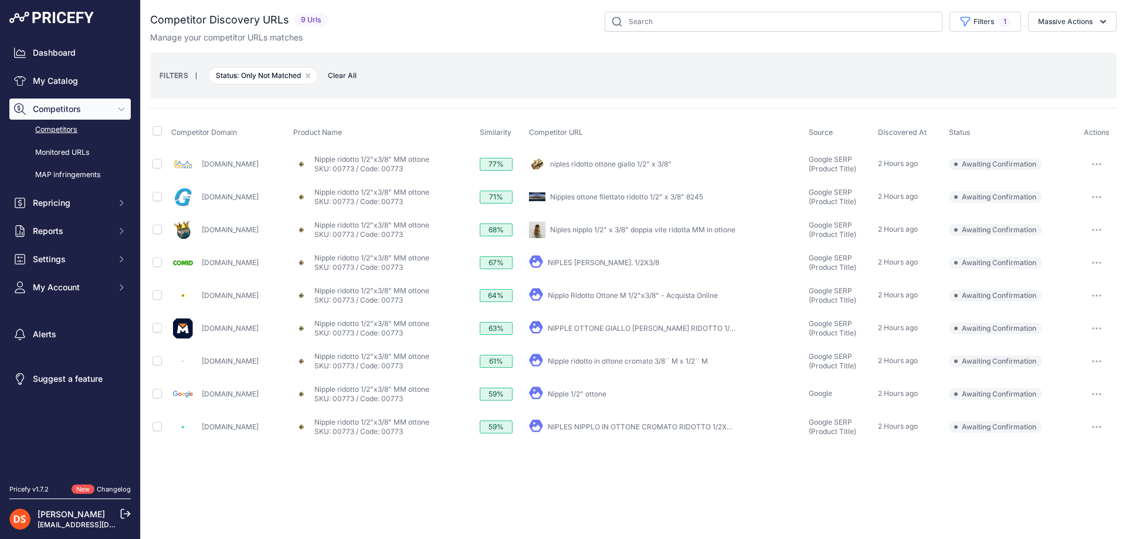
click at [1098, 162] on button "button" at bounding box center [1096, 164] width 23 height 16
click at [1067, 185] on button "Confirm match" at bounding box center [1066, 188] width 96 height 19
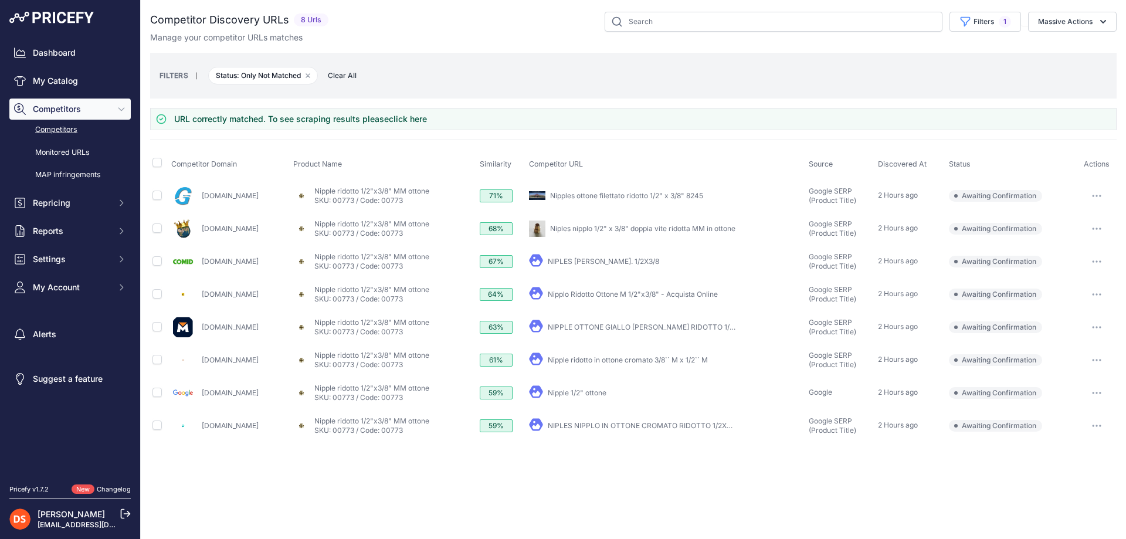
drag, startPoint x: 1097, startPoint y: 192, endPoint x: 1089, endPoint y: 206, distance: 16.3
click at [1097, 192] on button "button" at bounding box center [1096, 196] width 23 height 16
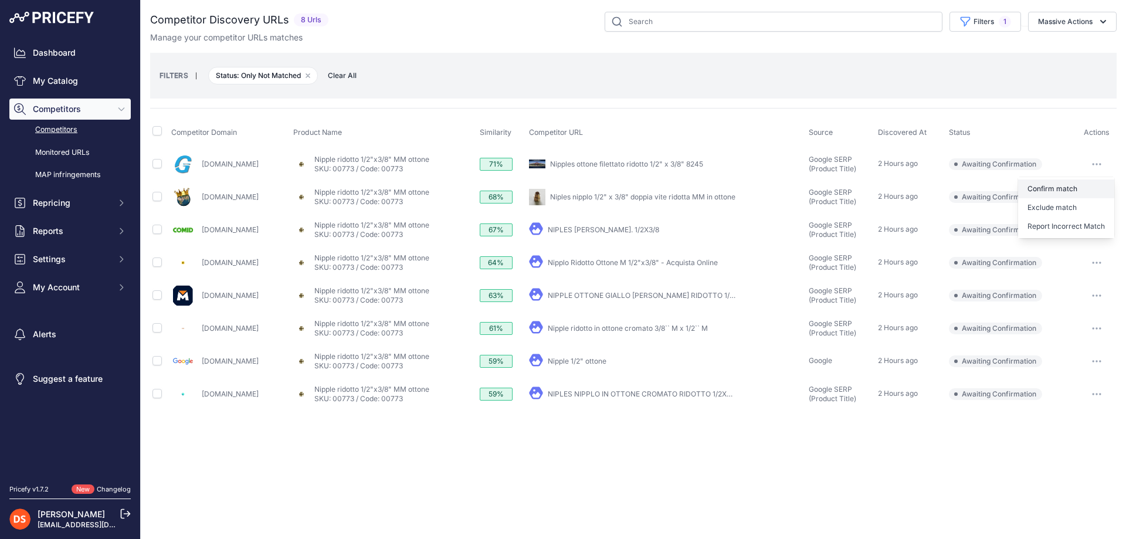
click at [1055, 190] on button "Confirm match" at bounding box center [1066, 188] width 96 height 19
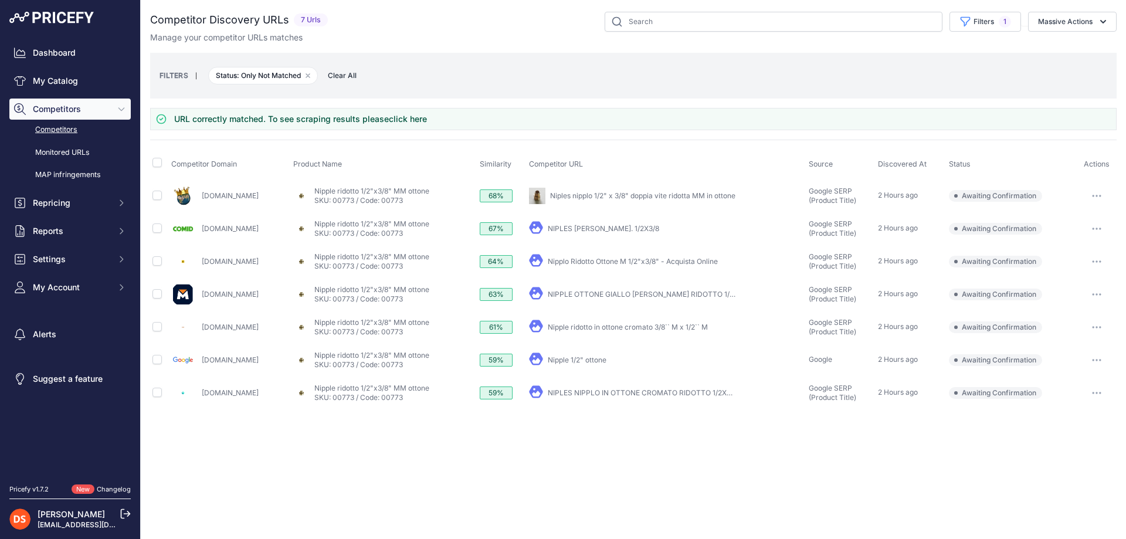
click at [1097, 192] on button "button" at bounding box center [1096, 196] width 23 height 16
click at [1038, 220] on button "Confirm match" at bounding box center [1066, 220] width 96 height 19
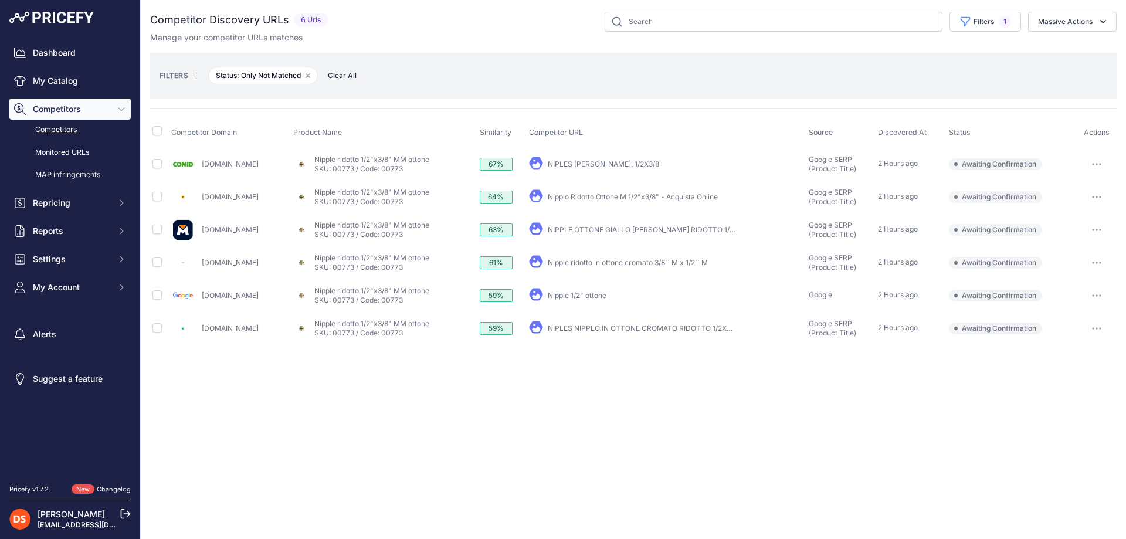
click at [1099, 194] on button "button" at bounding box center [1096, 197] width 23 height 16
drag, startPoint x: 1029, startPoint y: 220, endPoint x: 1027, endPoint y: 226, distance: 6.1
click at [1029, 220] on button "Confirm match" at bounding box center [1066, 221] width 96 height 19
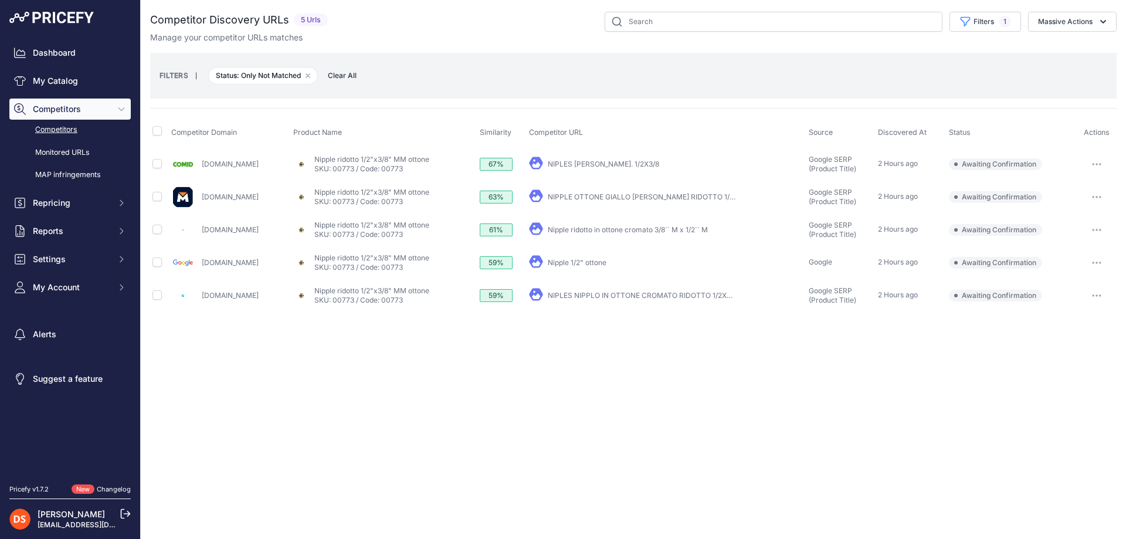
click at [1094, 229] on icon "button" at bounding box center [1096, 230] width 9 height 2
click at [1026, 258] on button "Confirm match" at bounding box center [1066, 254] width 96 height 19
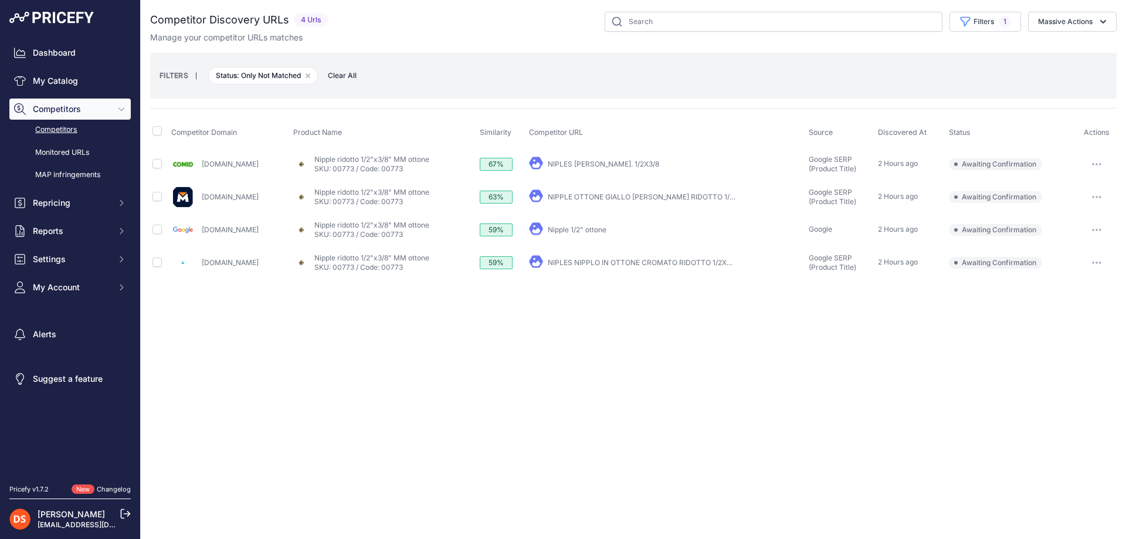
click at [1096, 260] on button "button" at bounding box center [1096, 263] width 23 height 16
click at [1053, 306] on button "Exclude match" at bounding box center [1066, 306] width 96 height 19
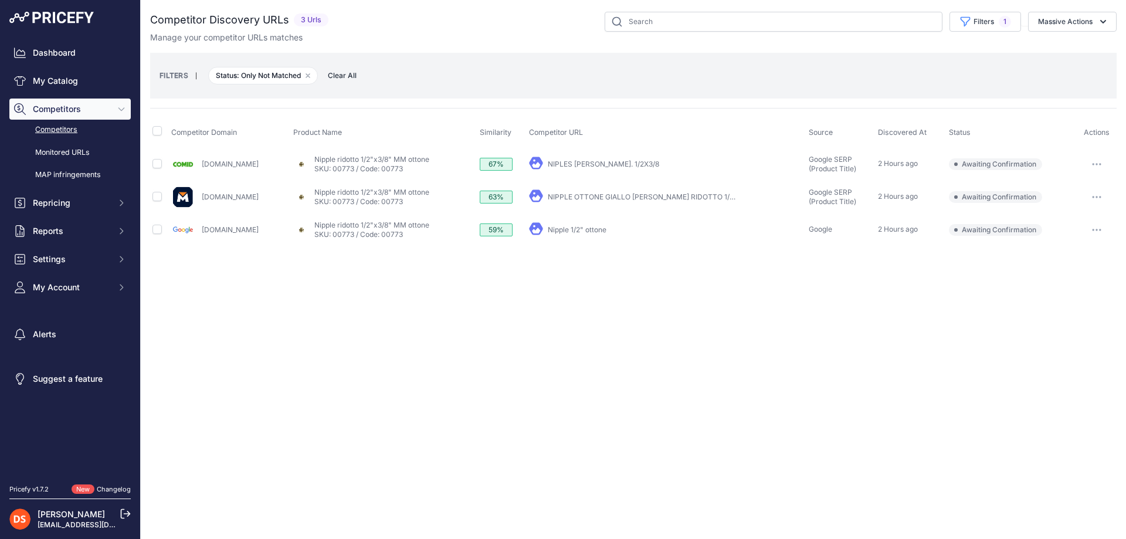
click at [1095, 196] on icon "button" at bounding box center [1096, 197] width 9 height 2
click at [1068, 218] on button "Confirm match" at bounding box center [1066, 221] width 96 height 19
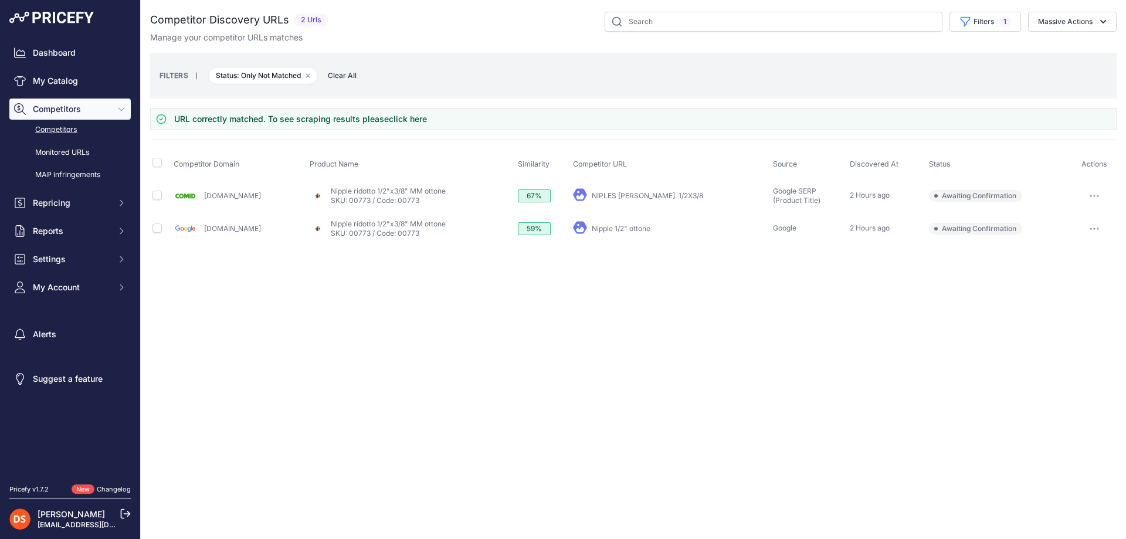
drag, startPoint x: 1098, startPoint y: 192, endPoint x: 1082, endPoint y: 201, distance: 18.6
click at [1097, 192] on button "button" at bounding box center [1094, 196] width 23 height 16
click at [1073, 215] on button "Confirm match" at bounding box center [1066, 220] width 96 height 19
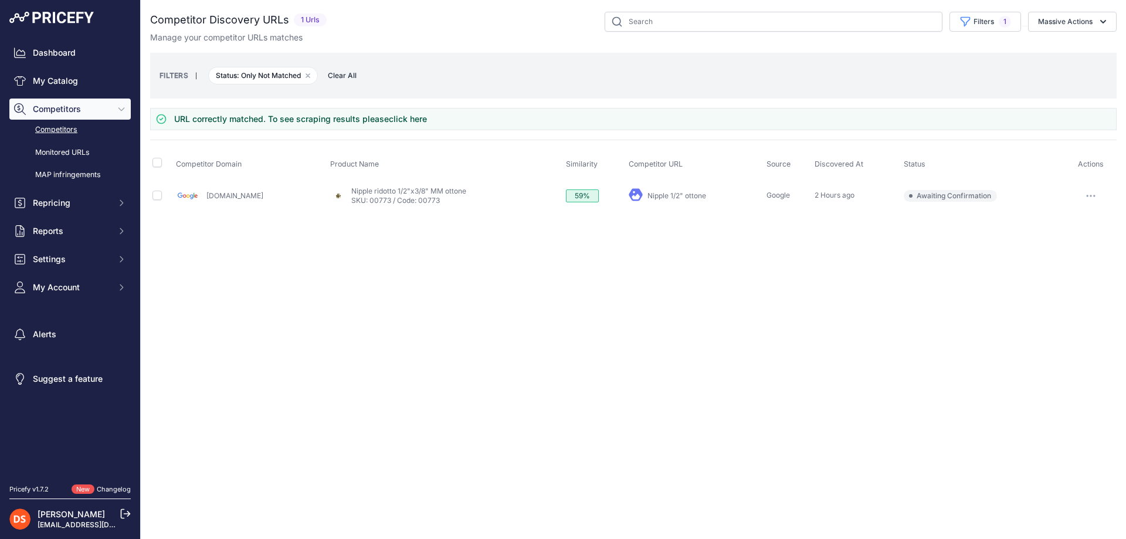
click at [1086, 194] on button "button" at bounding box center [1090, 196] width 23 height 16
click at [1066, 238] on button "Exclude match" at bounding box center [1066, 239] width 96 height 19
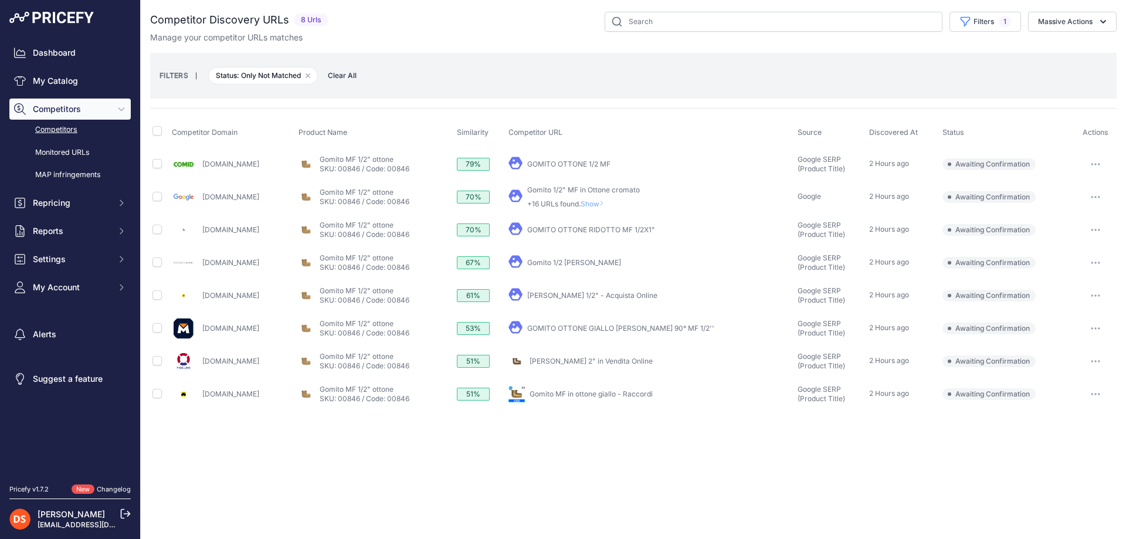
click at [1089, 160] on button "button" at bounding box center [1095, 164] width 23 height 16
click at [1051, 188] on button "Confirm match" at bounding box center [1066, 188] width 96 height 19
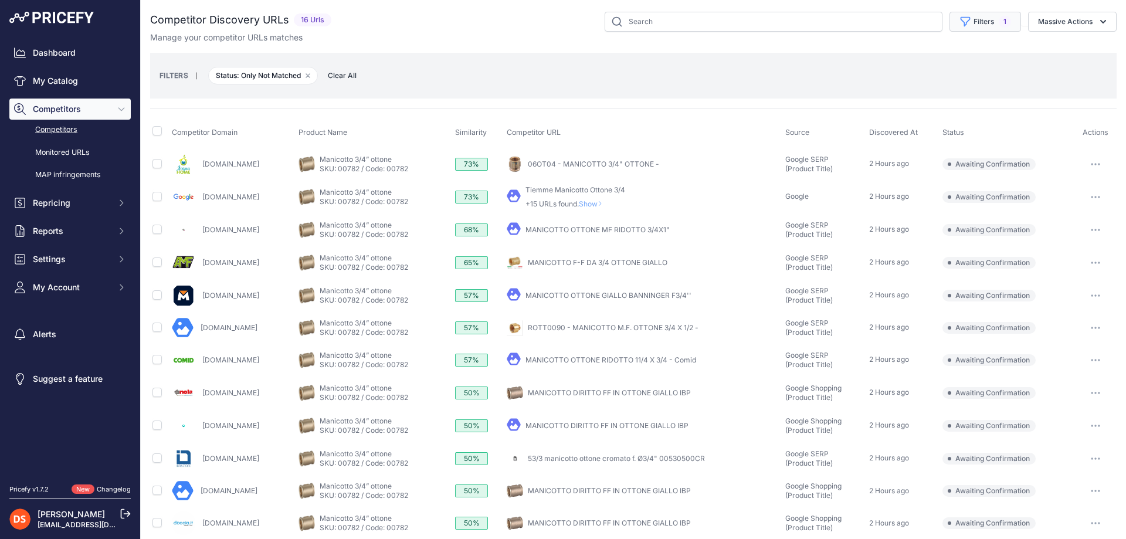
click at [967, 18] on button "Filters 1" at bounding box center [986, 22] width 72 height 20
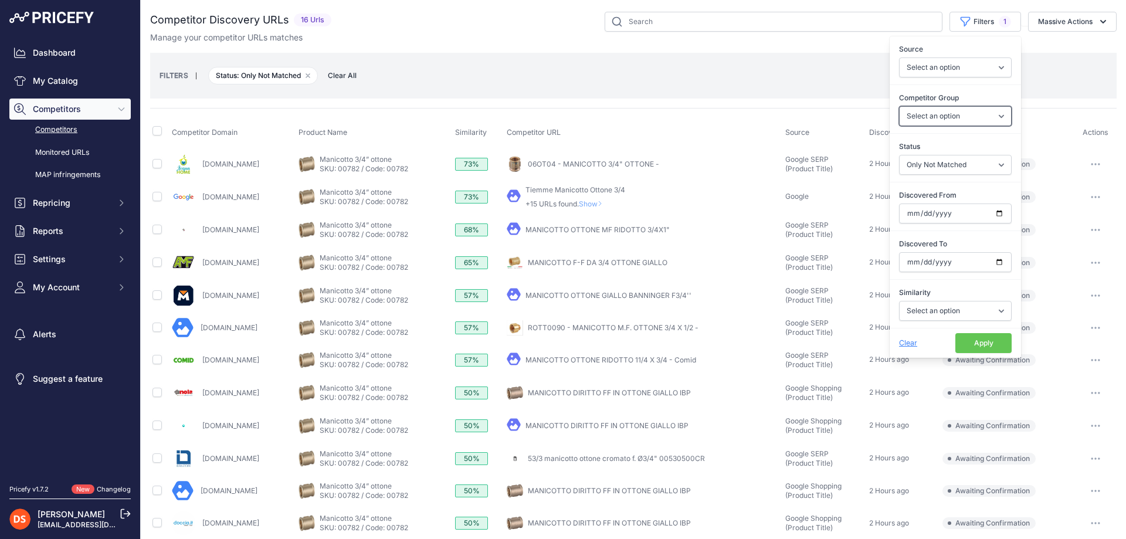
click at [927, 119] on select "Select an option General Website Ecommerce Foreign Country Website Automatch" at bounding box center [955, 116] width 113 height 20
click at [985, 113] on select "Select an option General Website Ecommerce Foreign Country Website Automatch" at bounding box center [955, 116] width 113 height 20
click at [959, 166] on select "Select an option Only Matched Only Not Matched" at bounding box center [955, 165] width 113 height 20
click at [960, 166] on select "Select an option Only Matched Only Not Matched" at bounding box center [955, 165] width 113 height 20
click at [924, 317] on select "Select an option Above 90 % Above 80 % Above 70 % Above 60 % Above 50 % Above 4…" at bounding box center [955, 311] width 113 height 20
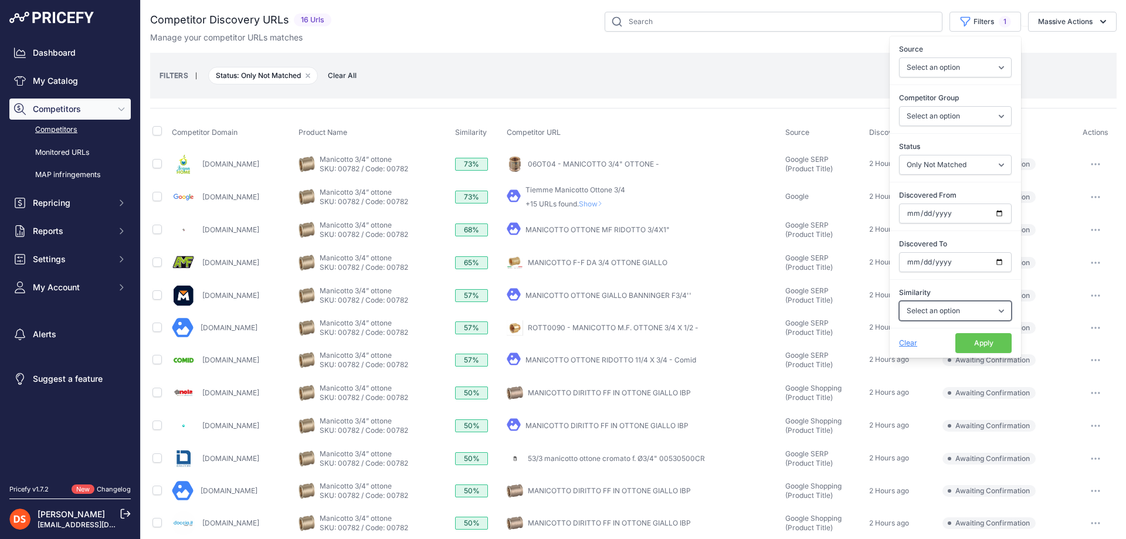
select select "70"
click at [899, 301] on select "Select an option Above 90 % Above 80 % Above 70 % Above 60 % Above 50 % Above 4…" at bounding box center [955, 311] width 113 height 20
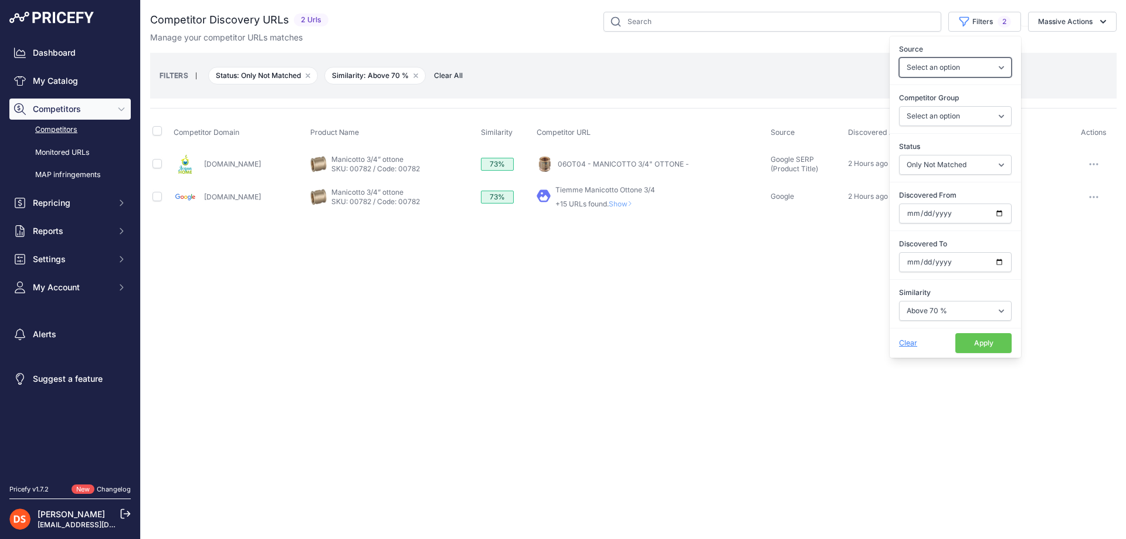
click at [944, 69] on select "Select an option Quick Automatch Google Shopping (Title) Google SERP (Title) Go…" at bounding box center [955, 67] width 113 height 20
click at [938, 72] on select "Select an option Quick Automatch Google Shopping (Title) Google SERP (Title) Go…" at bounding box center [955, 67] width 113 height 20
click at [954, 75] on select "Select an option Quick Automatch Google Shopping (Title) Google SERP (Title) Go…" at bounding box center [955, 67] width 113 height 20
click at [989, 335] on button "Apply" at bounding box center [983, 343] width 56 height 20
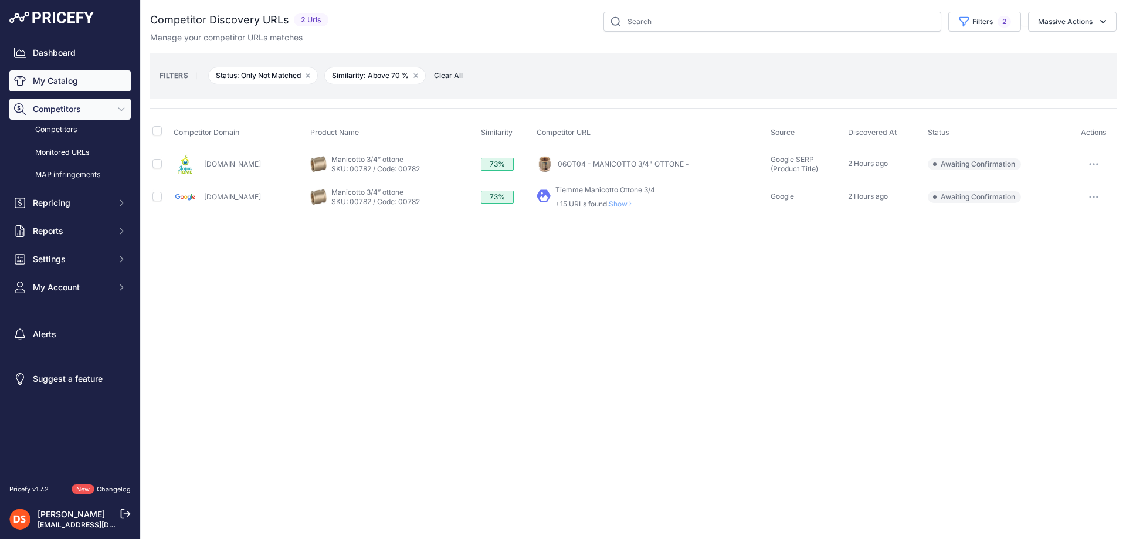
click at [55, 81] on link "My Catalog" at bounding box center [69, 80] width 121 height 21
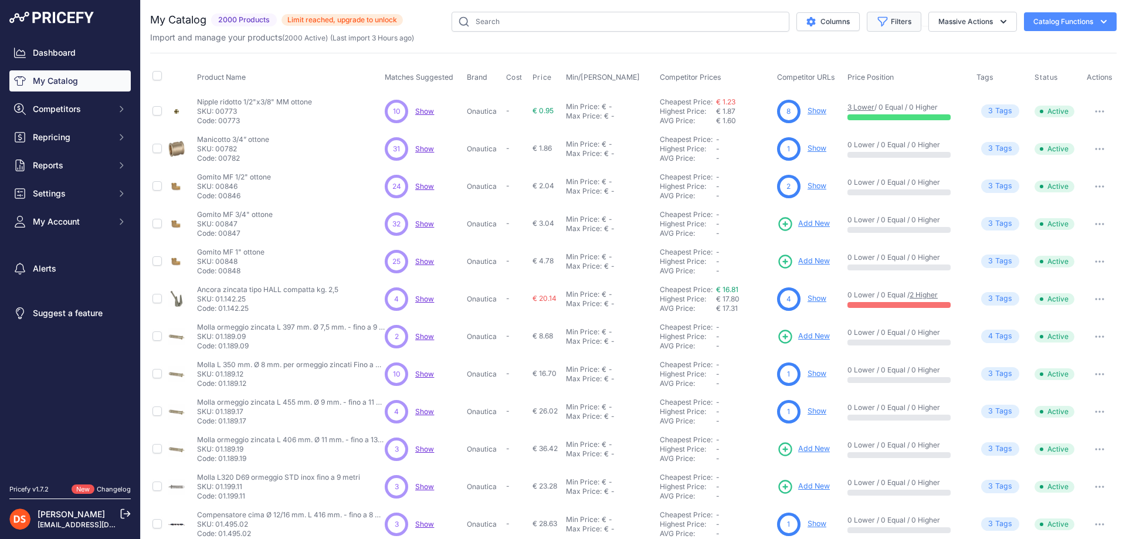
click at [887, 16] on button "Filters" at bounding box center [894, 22] width 55 height 20
click at [822, 117] on select "Select an option Matched Unmatched" at bounding box center [855, 116] width 113 height 20
select select "0"
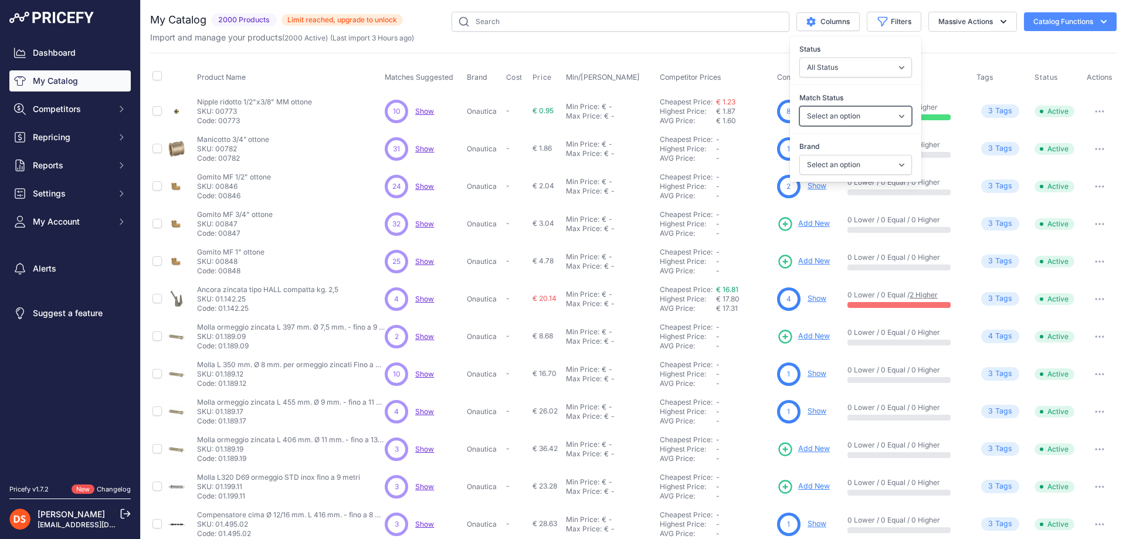
click at [799, 106] on select "Select an option Matched Unmatched" at bounding box center [855, 116] width 113 height 20
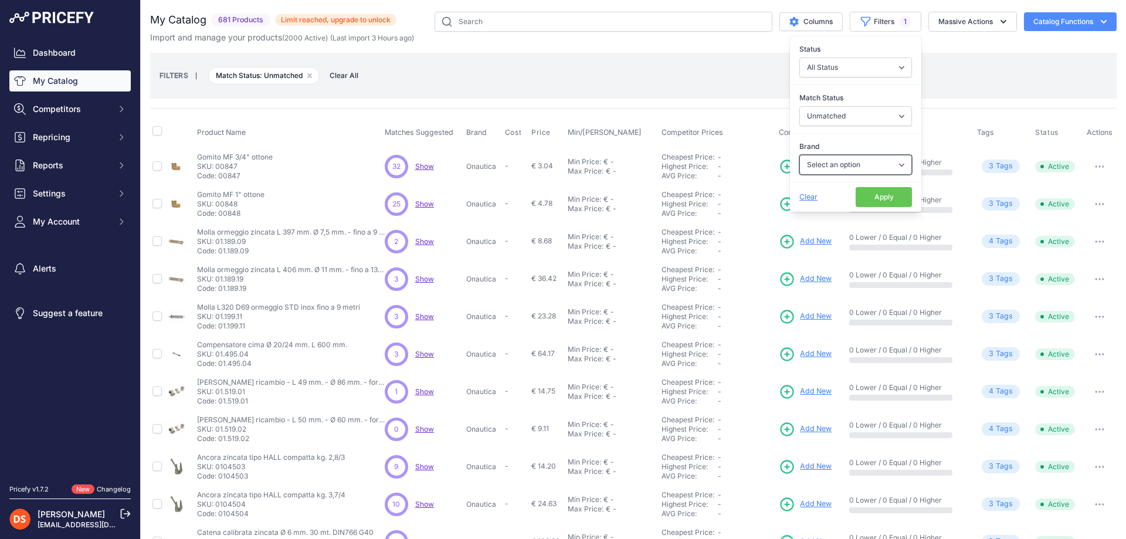
click at [839, 161] on select "Select an option CAN Onautica Sivac Ultraflex s.r.l. Viadana s.r.l." at bounding box center [855, 165] width 113 height 20
click at [852, 137] on div "Brand Select an option CAN Onautica Sivac Ultraflex s.r.l. Viadana s.r.l." at bounding box center [855, 157] width 131 height 43
click at [836, 163] on select "Select an option CAN Onautica Sivac Ultraflex s.r.l. Viadana s.r.l." at bounding box center [855, 165] width 113 height 20
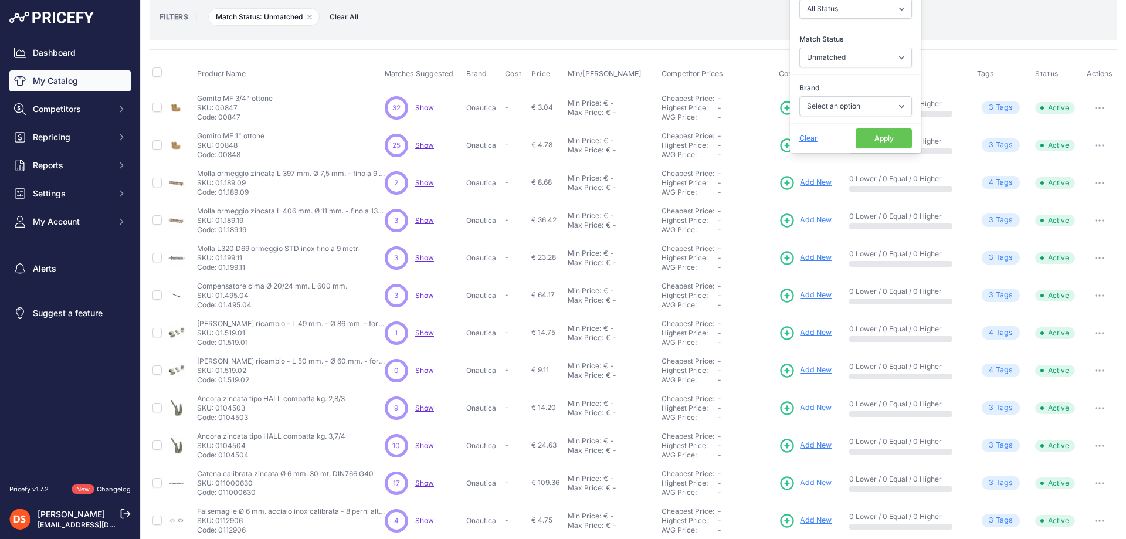
drag, startPoint x: 719, startPoint y: 41, endPoint x: 824, endPoint y: 108, distance: 124.5
click at [732, 50] on div "My Catalog 681 Products" at bounding box center [633, 321] width 967 height 736
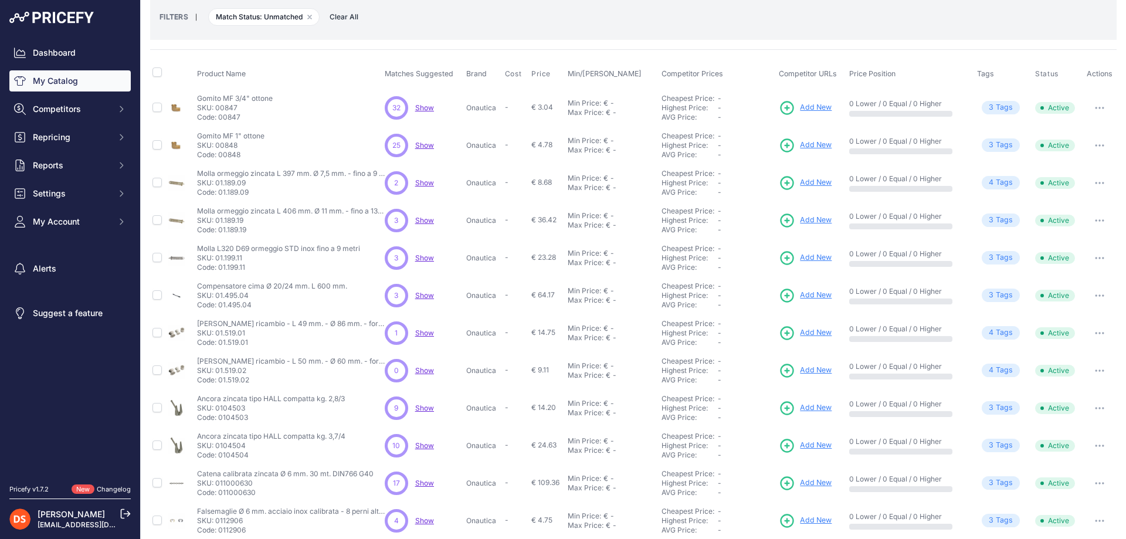
scroll to position [0, 0]
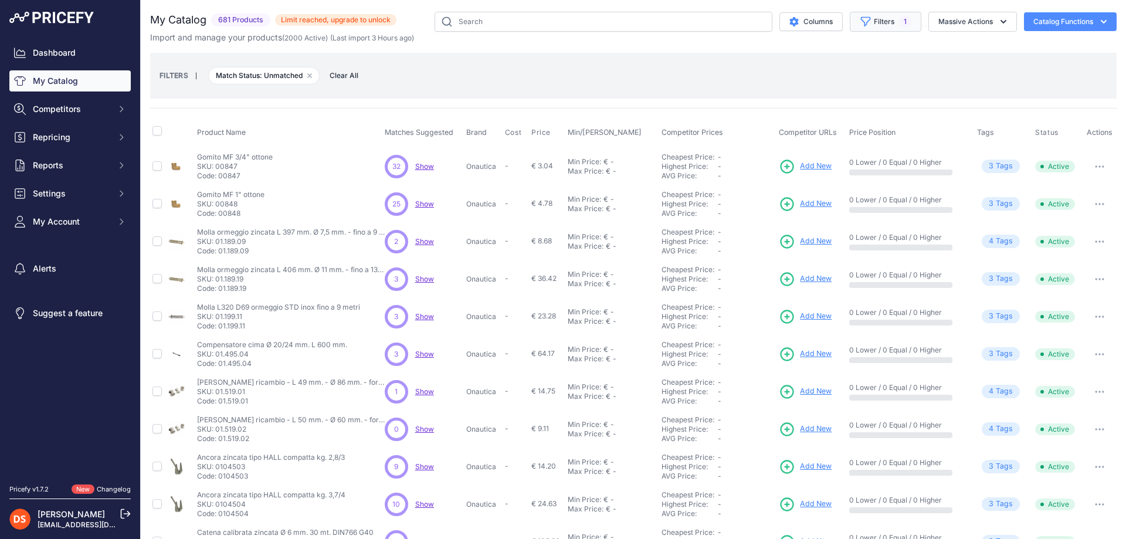
click at [860, 17] on icon "button" at bounding box center [866, 22] width 12 height 12
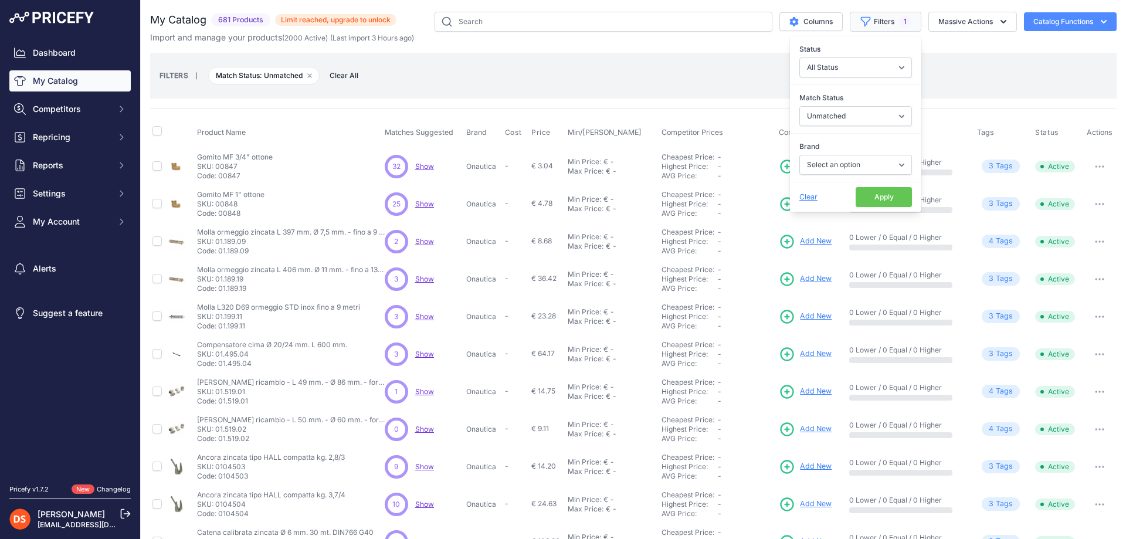
click at [860, 17] on icon "button" at bounding box center [866, 22] width 12 height 12
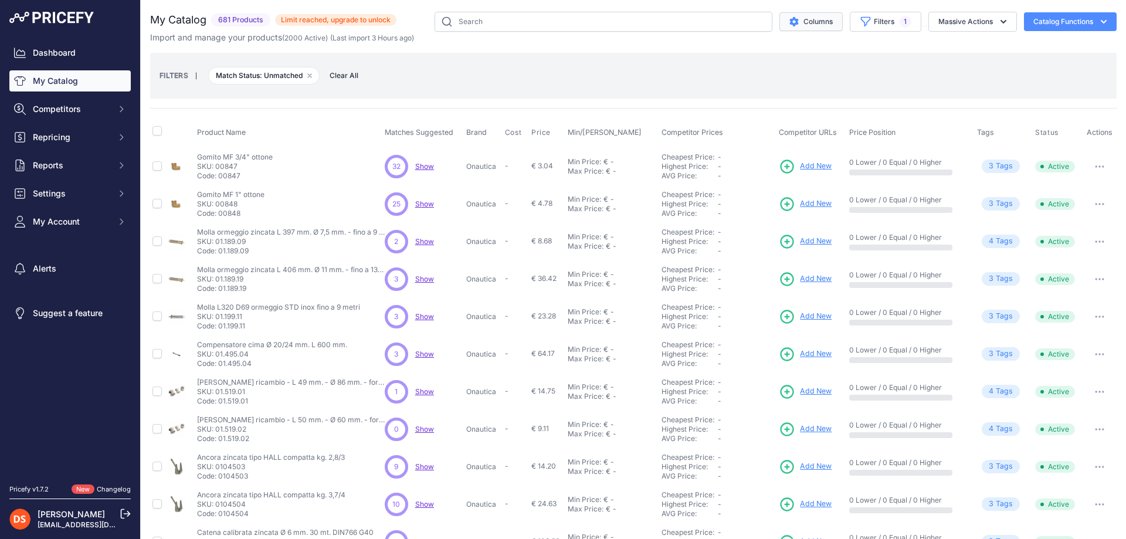
click at [802, 21] on button "Columns" at bounding box center [810, 21] width 63 height 19
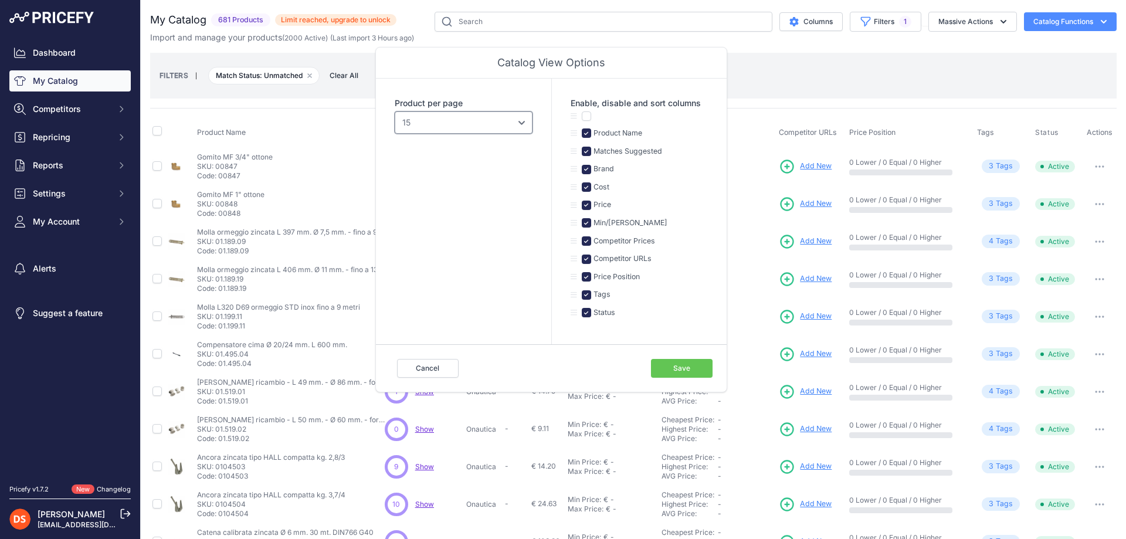
click at [480, 117] on select "10 15 20 25 50 100" at bounding box center [464, 122] width 138 height 22
select select "100"
click at [395, 111] on select "10 15 20 25 50 100" at bounding box center [464, 122] width 138 height 22
click at [682, 364] on button "Save" at bounding box center [682, 368] width 62 height 19
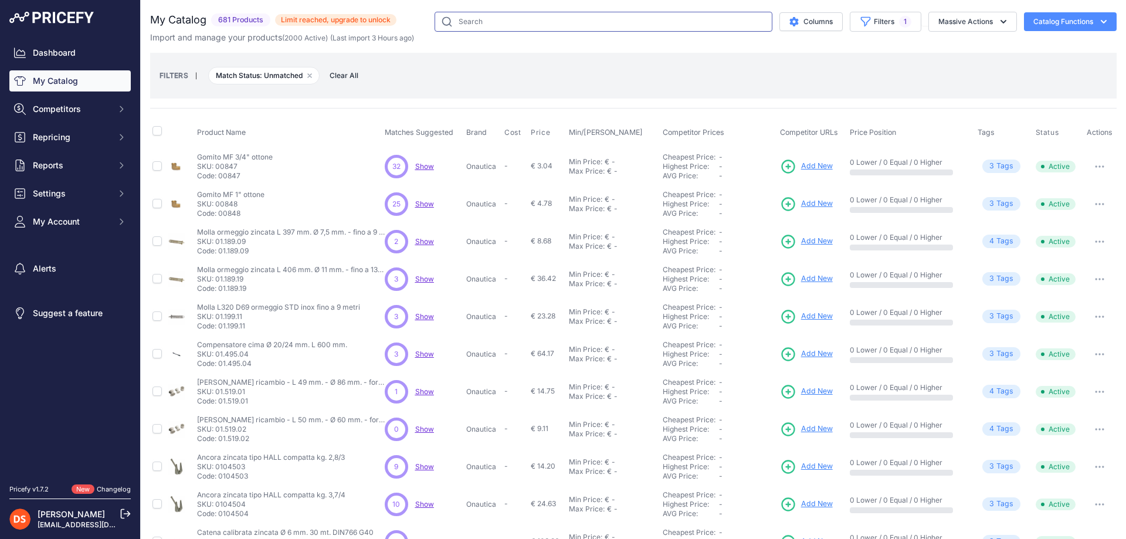
click at [525, 21] on input "text" at bounding box center [604, 22] width 338 height 20
type input "antivegetativa"
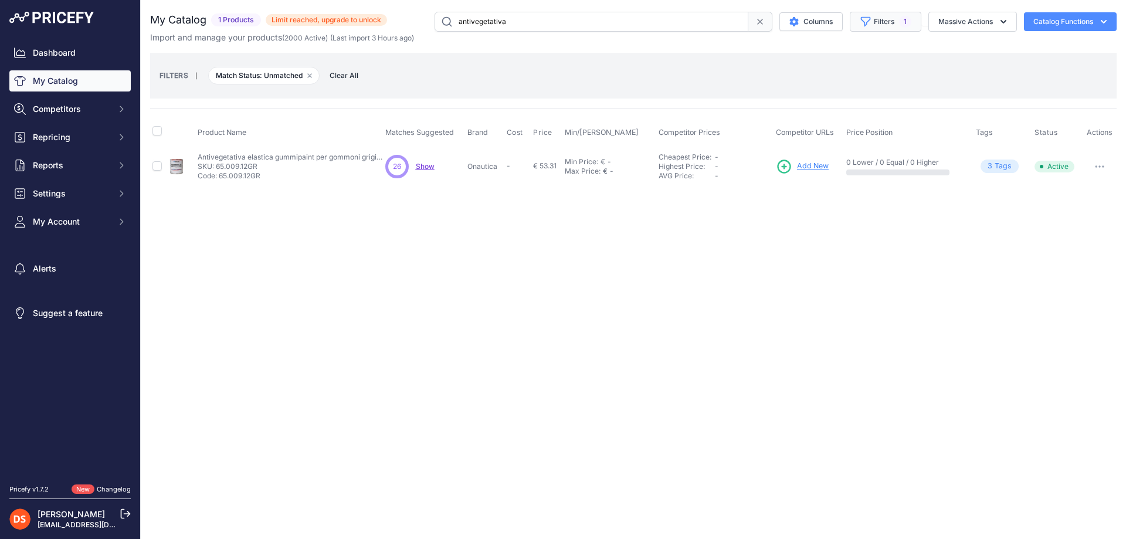
click at [882, 22] on button "Filters 1" at bounding box center [886, 22] width 72 height 20
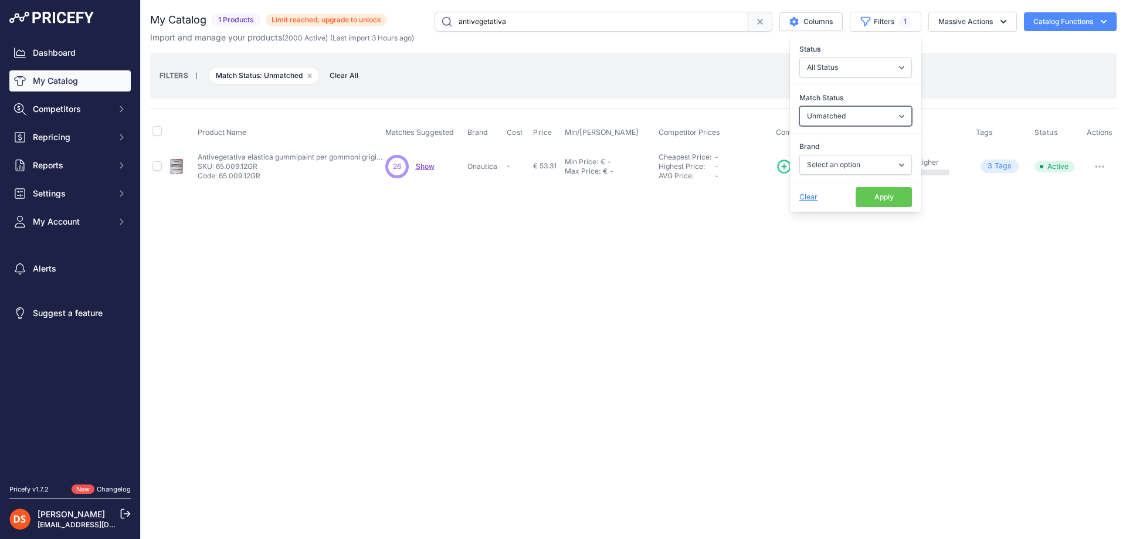
click at [843, 118] on select "Select an option Matched Unmatched" at bounding box center [855, 116] width 113 height 20
select select
click at [799, 106] on select "Select an option Matched Unmatched" at bounding box center [855, 116] width 113 height 20
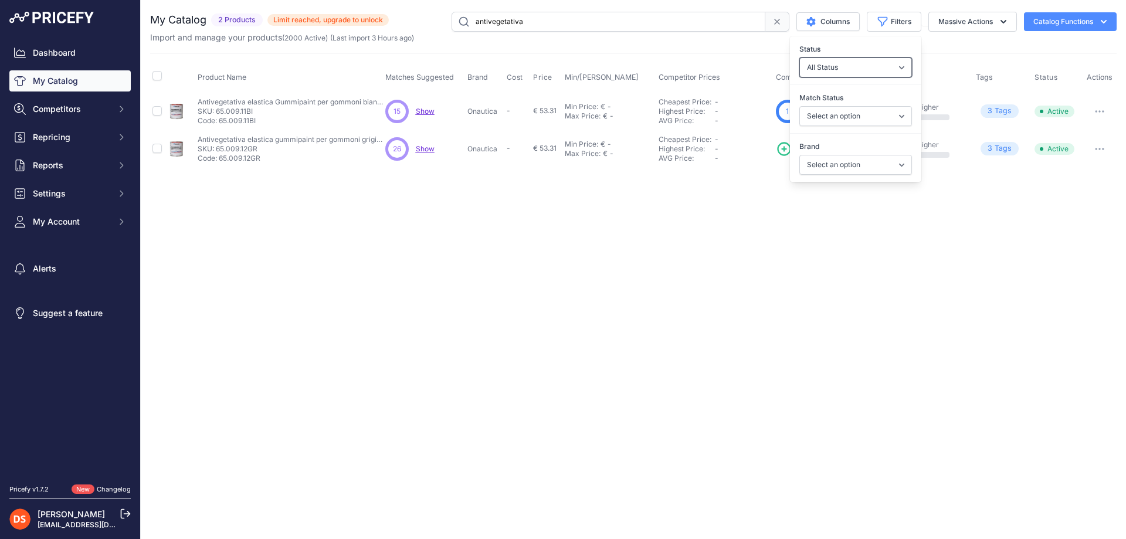
click at [891, 63] on select "All Status Only Enabled Only Disabled" at bounding box center [855, 67] width 113 height 20
click at [753, 302] on div "Close You are not connected to the internet. ​" at bounding box center [633, 269] width 985 height 539
click at [575, 25] on input "antivegetativa" at bounding box center [609, 22] width 314 height 20
type input "antivegetativ"
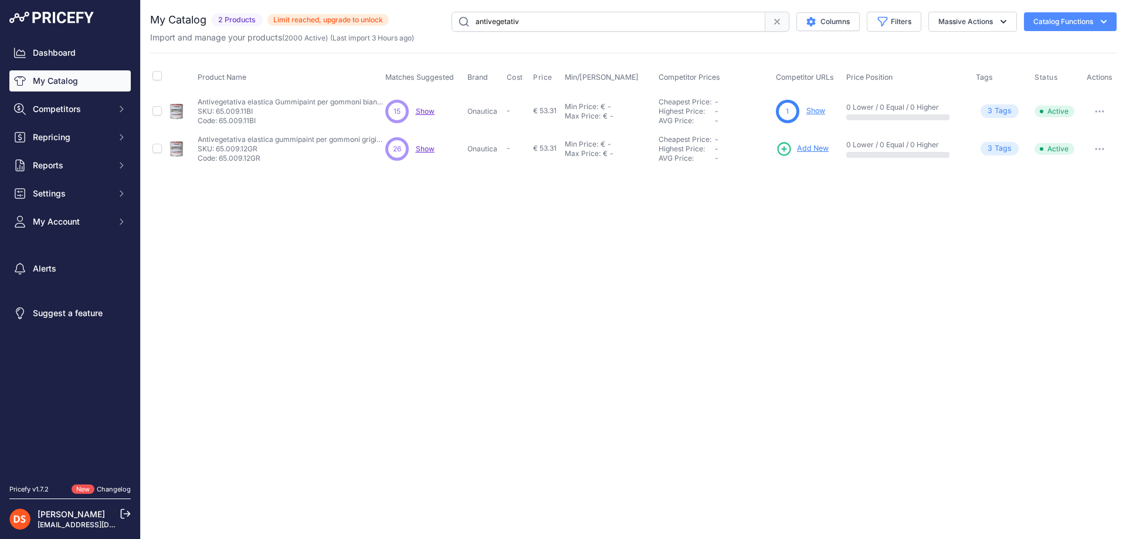
click at [51, 79] on link "My Catalog" at bounding box center [69, 80] width 121 height 21
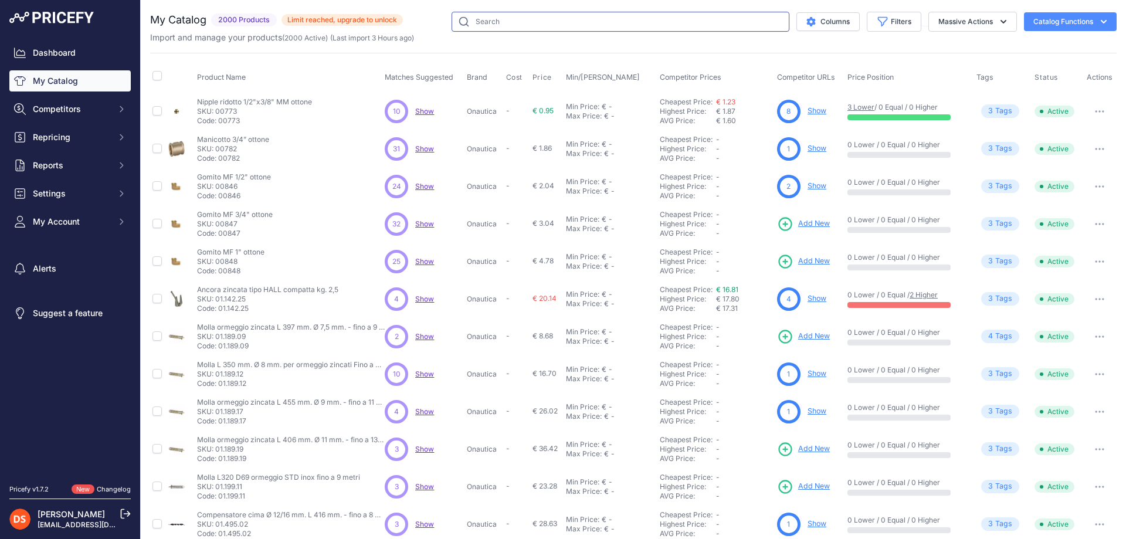
click at [520, 22] on input "text" at bounding box center [621, 22] width 338 height 20
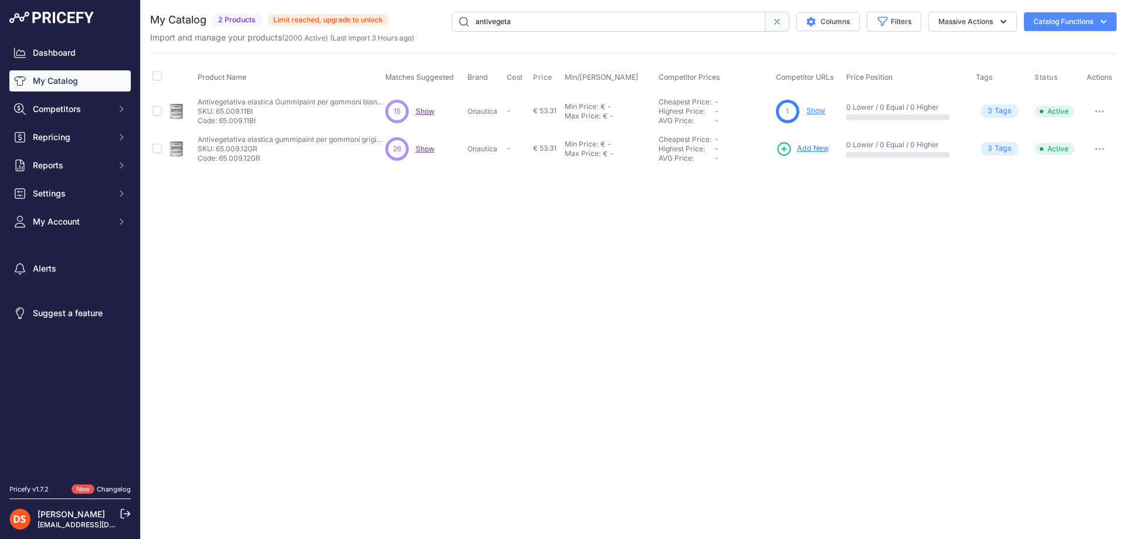
drag, startPoint x: 513, startPoint y: 19, endPoint x: 432, endPoint y: 23, distance: 81.0
click at [432, 23] on div "antivegeta Columns Filters Status All Status Only Enabled Only Disabled" at bounding box center [753, 22] width 728 height 20
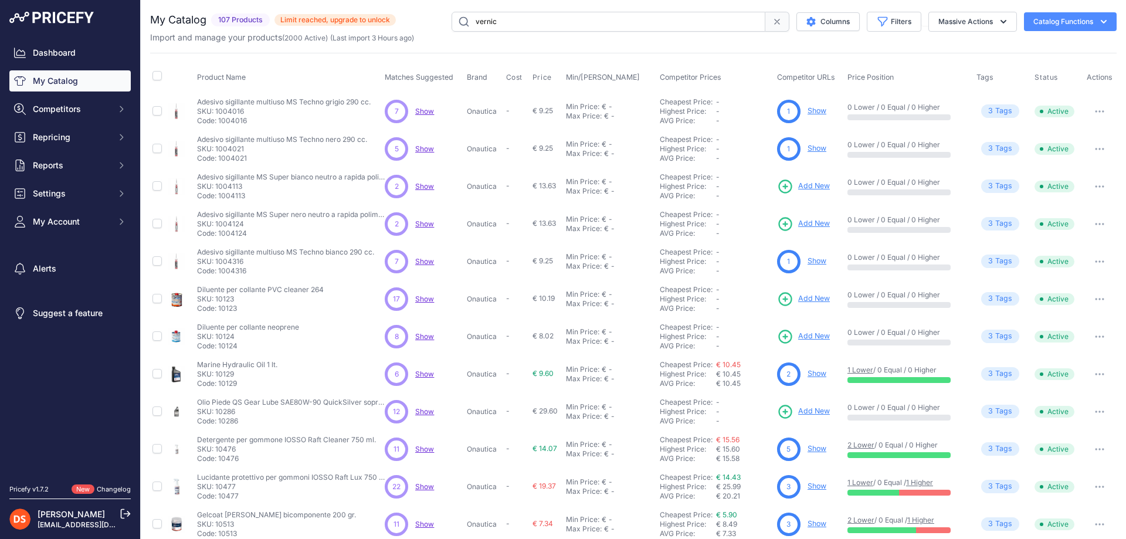
drag, startPoint x: 497, startPoint y: 19, endPoint x: 415, endPoint y: 33, distance: 83.3
click at [415, 32] on div "My Catalog 107 Products ​" at bounding box center [633, 28] width 967 height 32
type input "iosso"
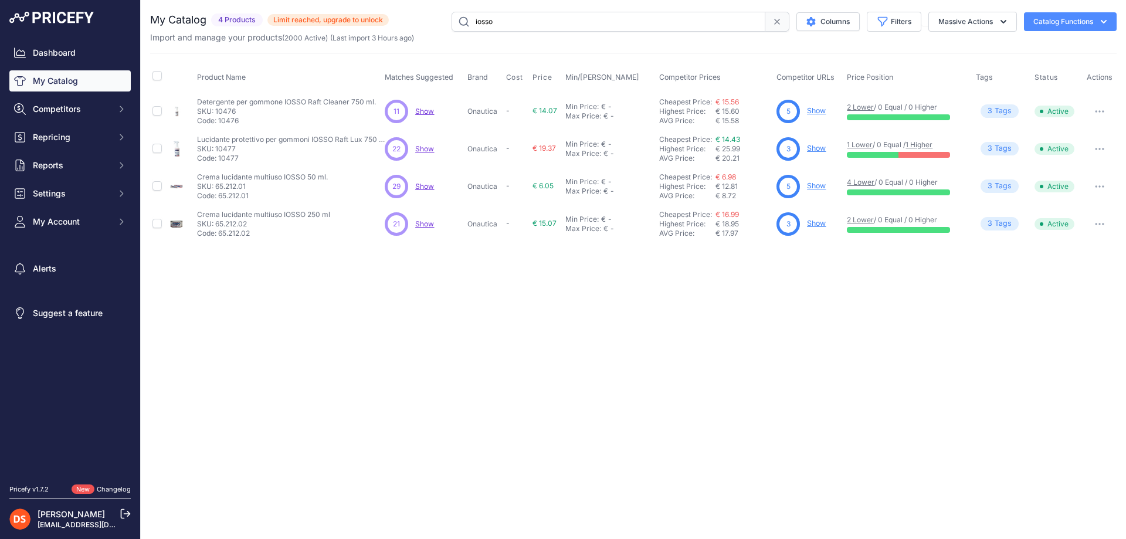
click at [1065, 26] on button "Catalog Functions" at bounding box center [1070, 21] width 93 height 19
drag, startPoint x: 542, startPoint y: 26, endPoint x: 406, endPoint y: 26, distance: 136.1
click at [406, 26] on div "iosso Columns Filters Status All Status Only Enabled Only Disabled" at bounding box center [753, 22] width 728 height 20
drag, startPoint x: 776, startPoint y: 21, endPoint x: 756, endPoint y: 23, distance: 20.1
click at [774, 22] on icon at bounding box center [776, 21] width 9 height 9
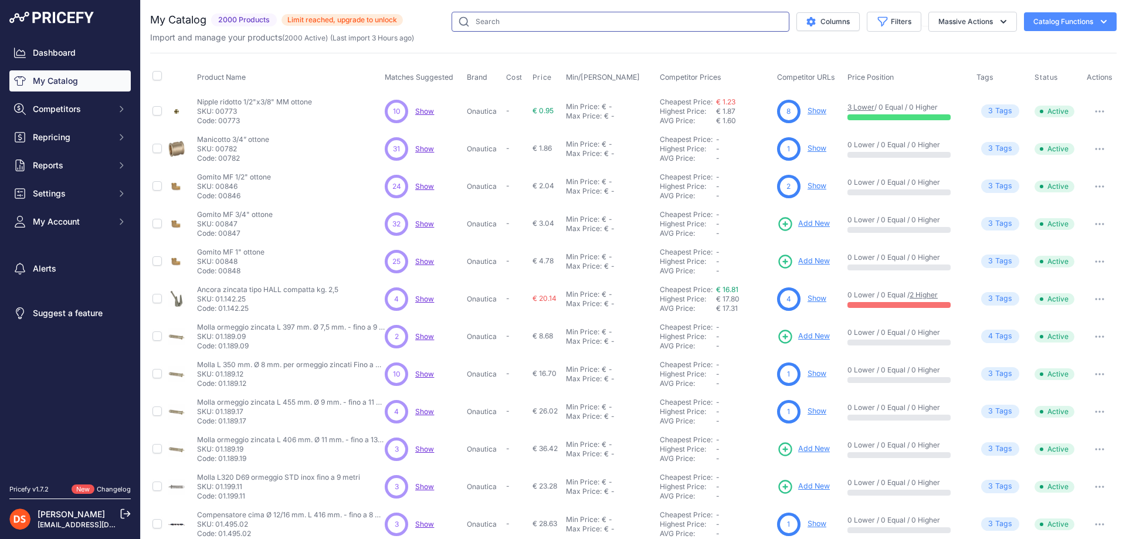
click at [521, 20] on input "text" at bounding box center [621, 22] width 338 height 20
type input "ottone"
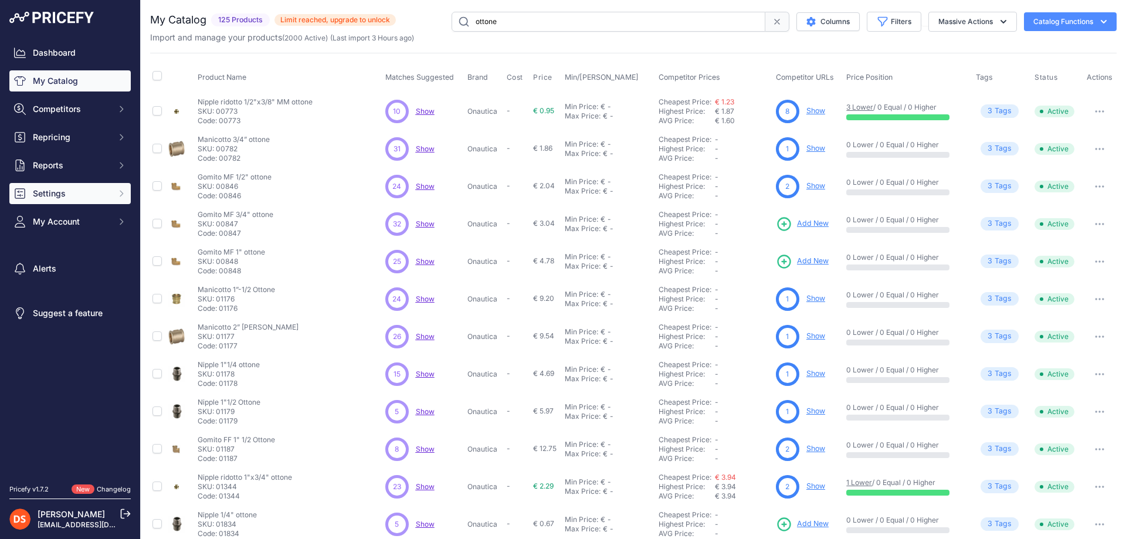
click at [44, 189] on span "Settings" at bounding box center [71, 194] width 77 height 12
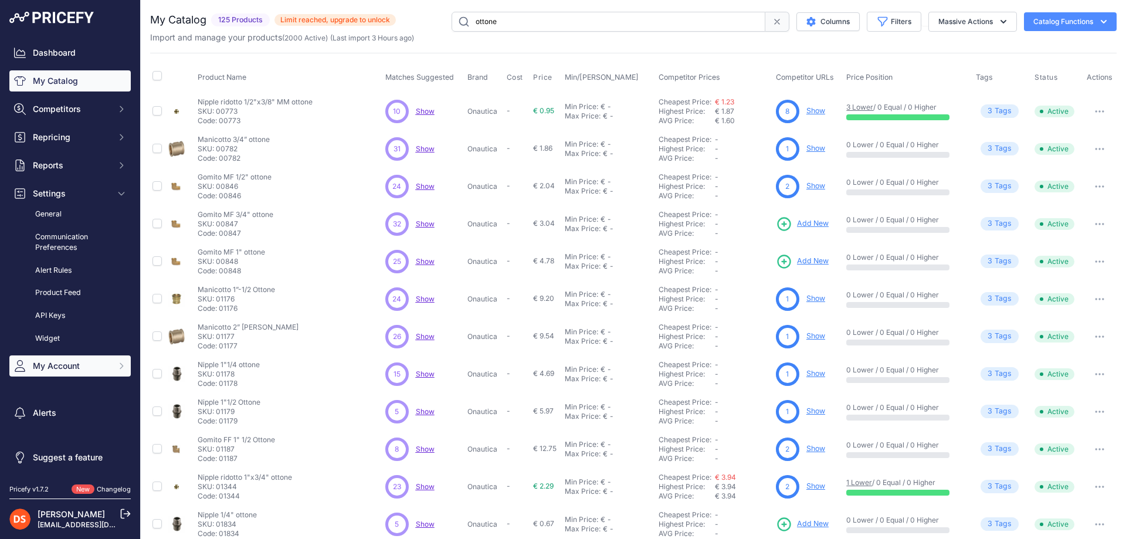
click at [56, 366] on span "My Account" at bounding box center [71, 366] width 77 height 12
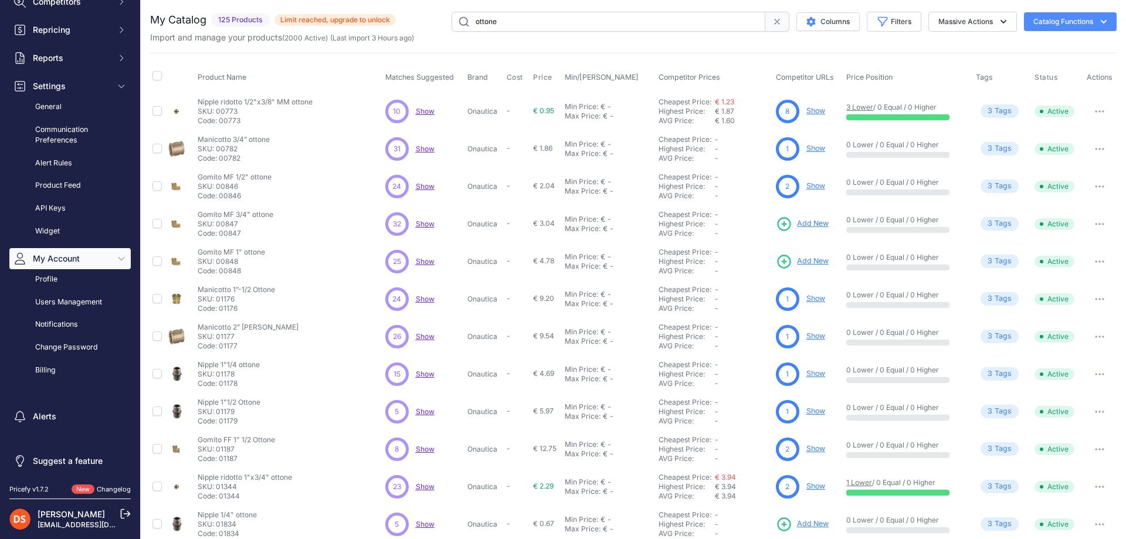
scroll to position [109, 0]
click at [52, 364] on link "Billing" at bounding box center [69, 369] width 121 height 21
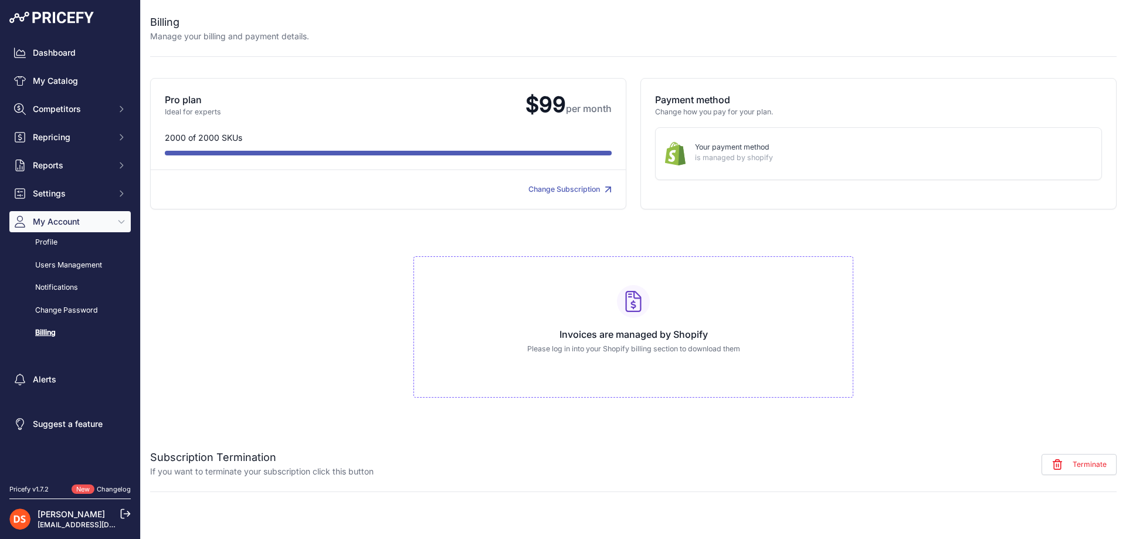
click at [553, 187] on link "Change Subscription" at bounding box center [569, 189] width 83 height 9
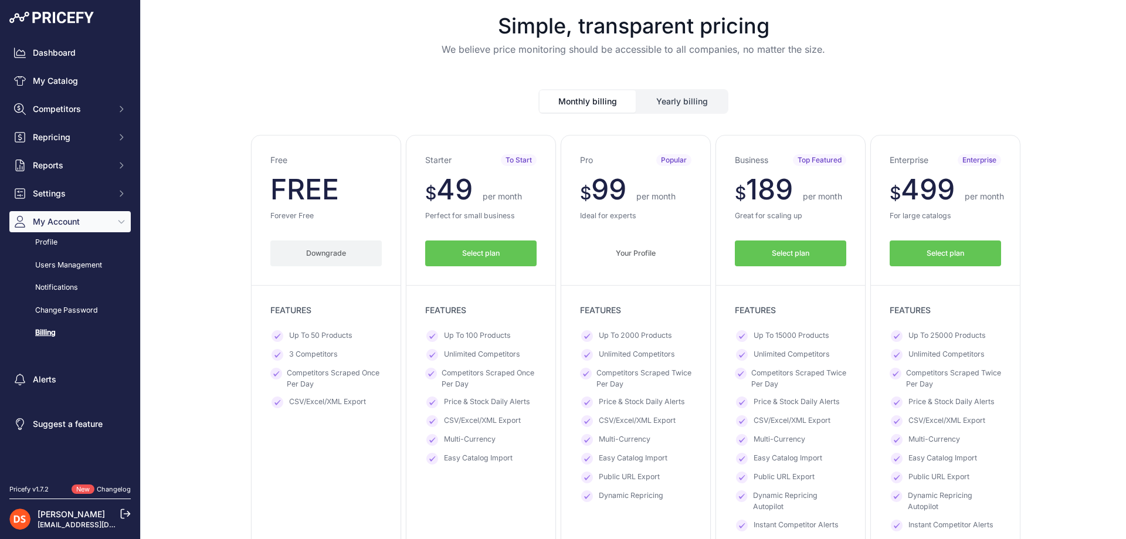
click at [670, 100] on button "Yearly billing" at bounding box center [682, 101] width 90 height 22
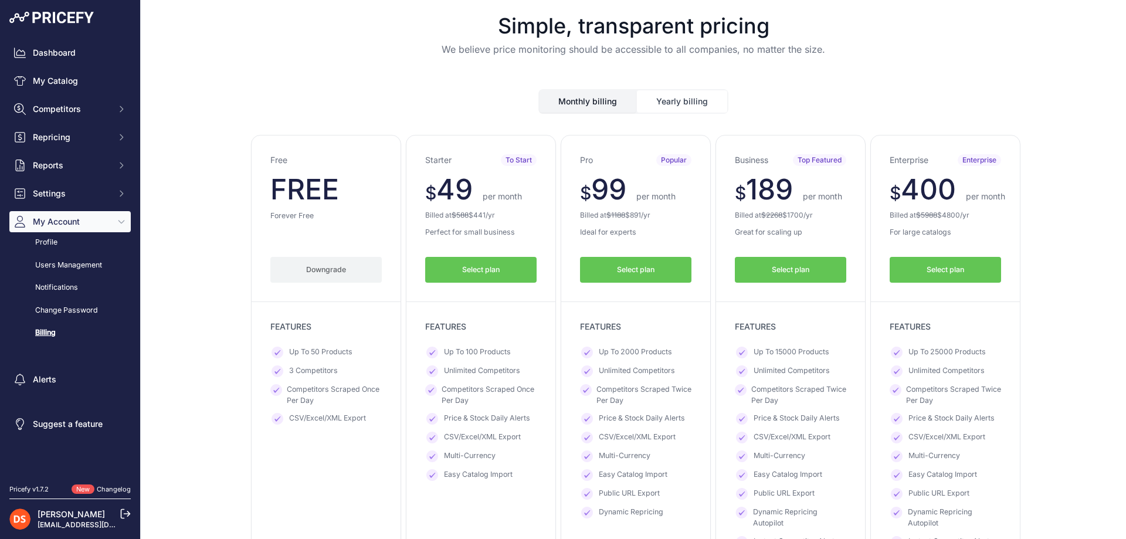
click at [659, 96] on button "Yearly billing" at bounding box center [682, 101] width 90 height 22
click at [574, 100] on button "Monthly billing" at bounding box center [588, 101] width 96 height 22
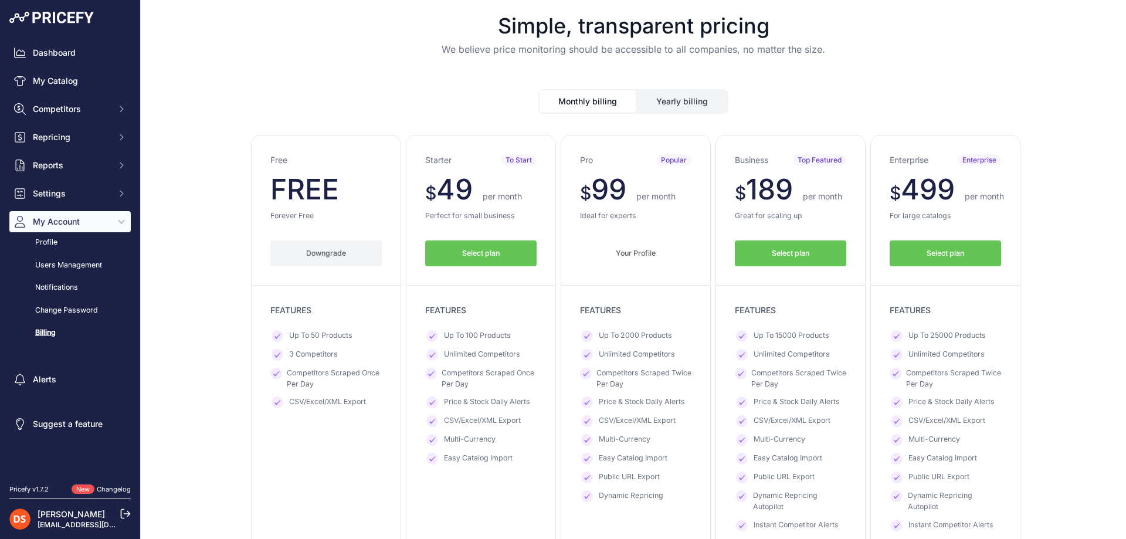
click at [657, 103] on button "Yearly billing" at bounding box center [682, 101] width 90 height 22
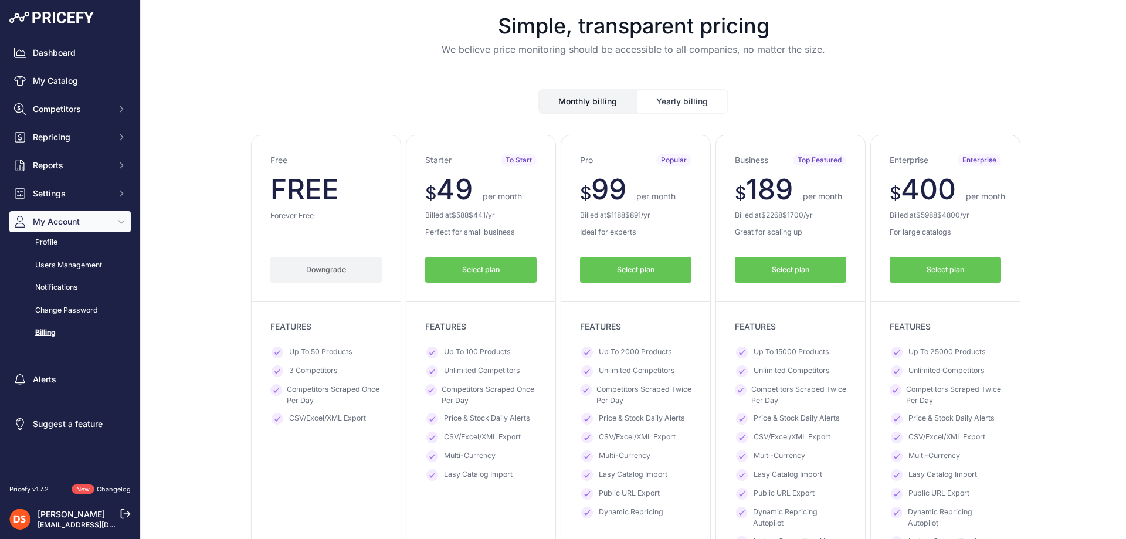
click at [582, 104] on button "Monthly billing" at bounding box center [588, 101] width 96 height 22
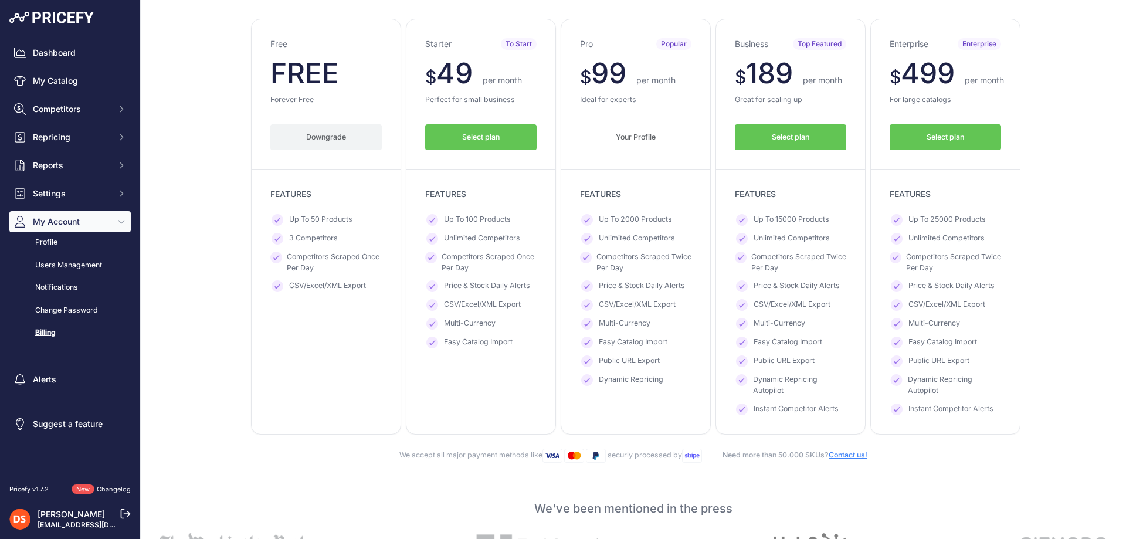
scroll to position [117, 0]
click at [766, 133] on button "Select plan" at bounding box center [790, 136] width 111 height 26
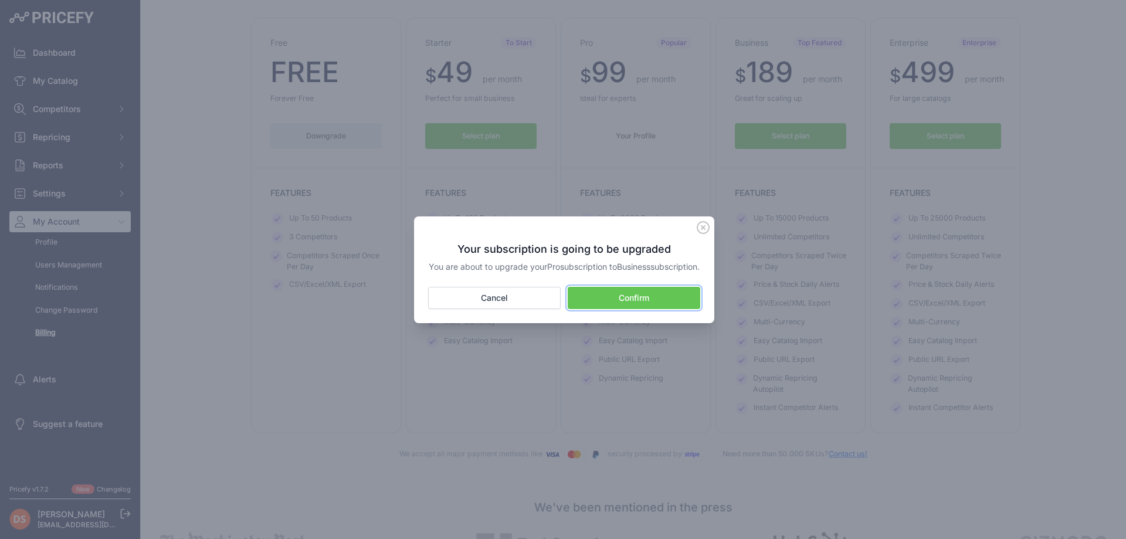
click at [591, 304] on button "Confirm" at bounding box center [634, 298] width 133 height 22
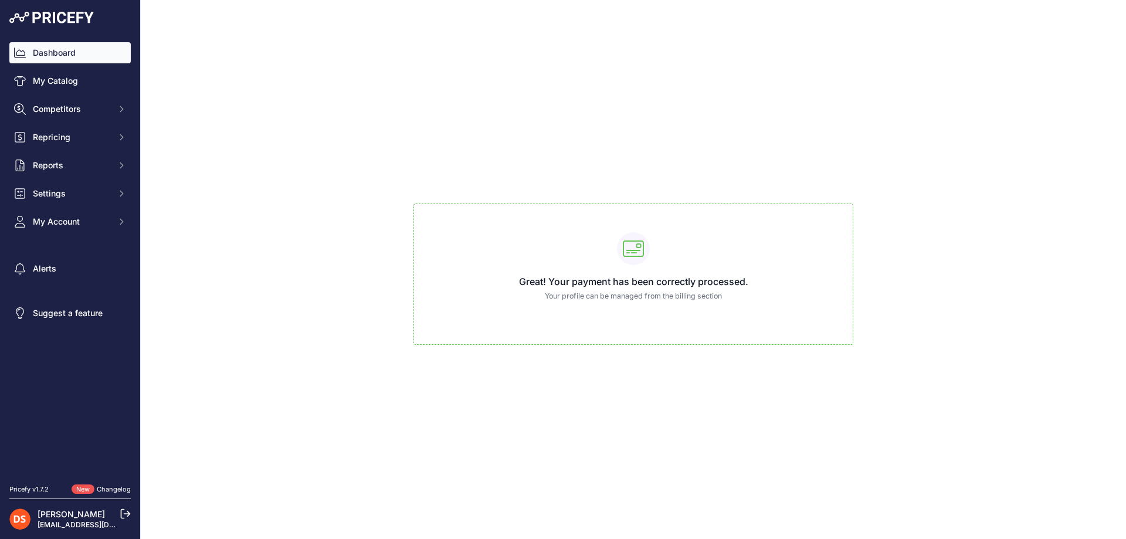
click at [49, 49] on link "Dashboard" at bounding box center [69, 52] width 121 height 21
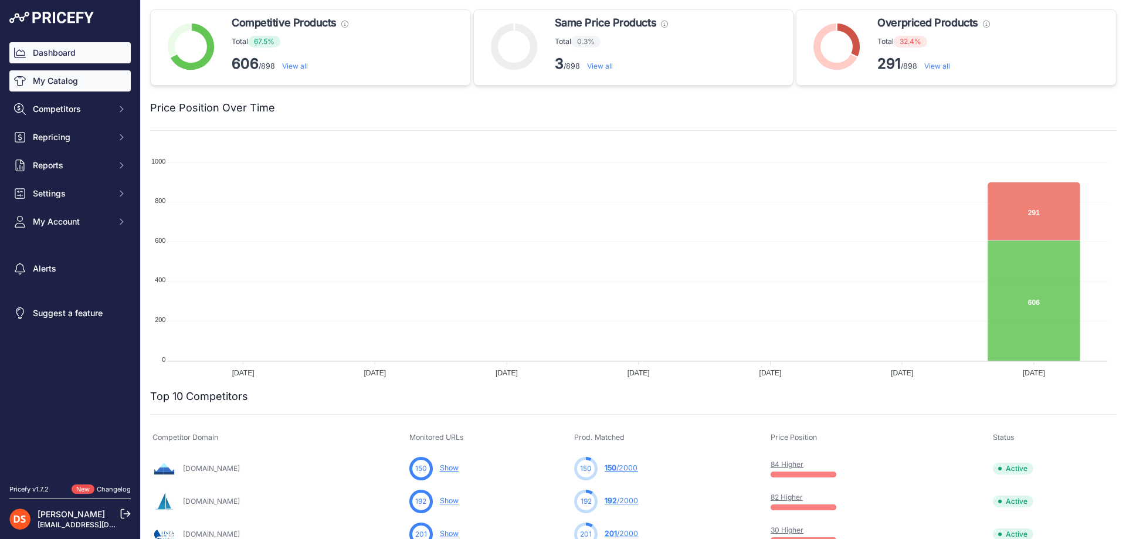
click at [44, 85] on link "My Catalog" at bounding box center [69, 80] width 121 height 21
